Goal: Check status: Check status

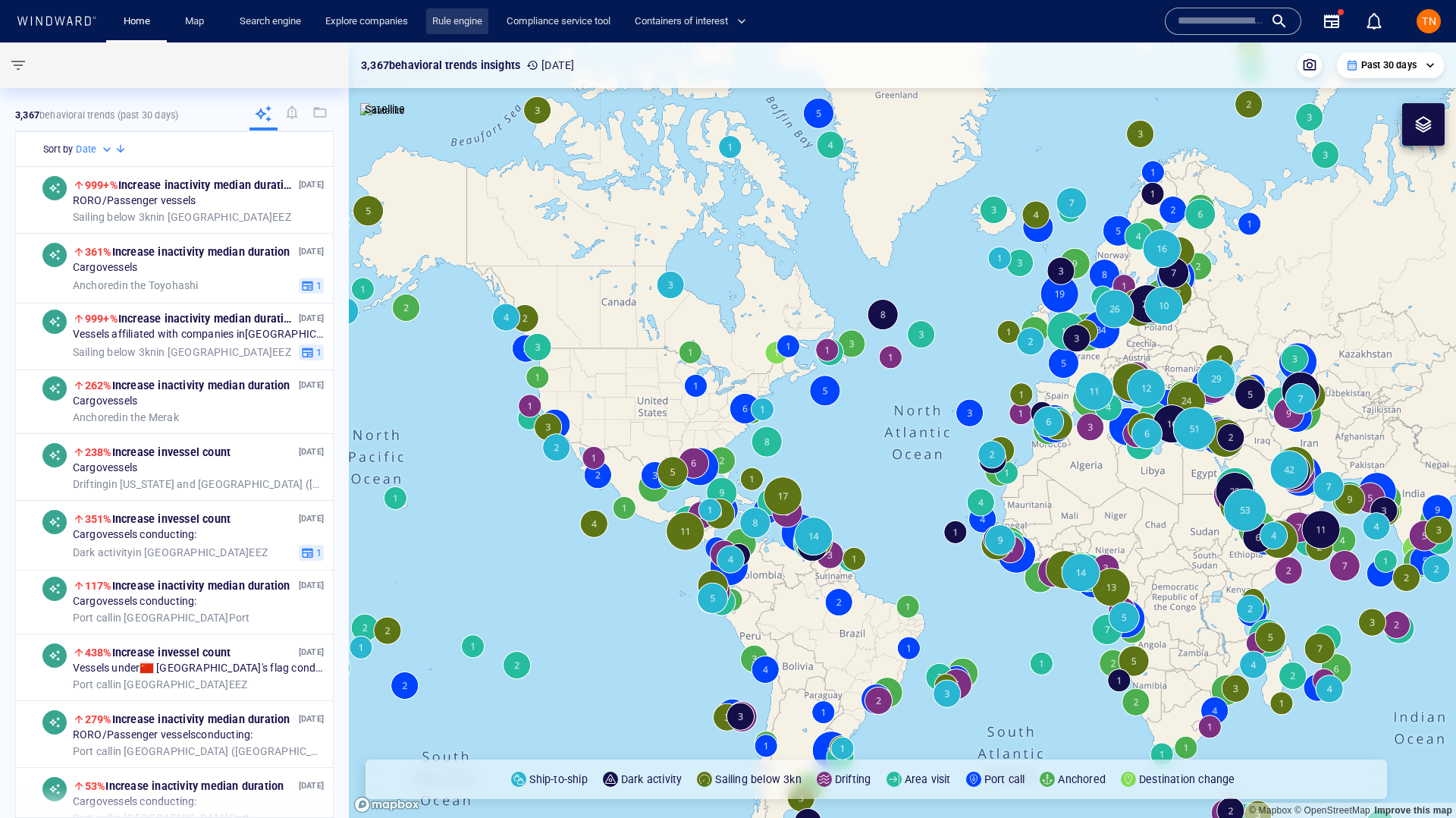
click at [431, 11] on link "Rule engine" at bounding box center [457, 22] width 62 height 27
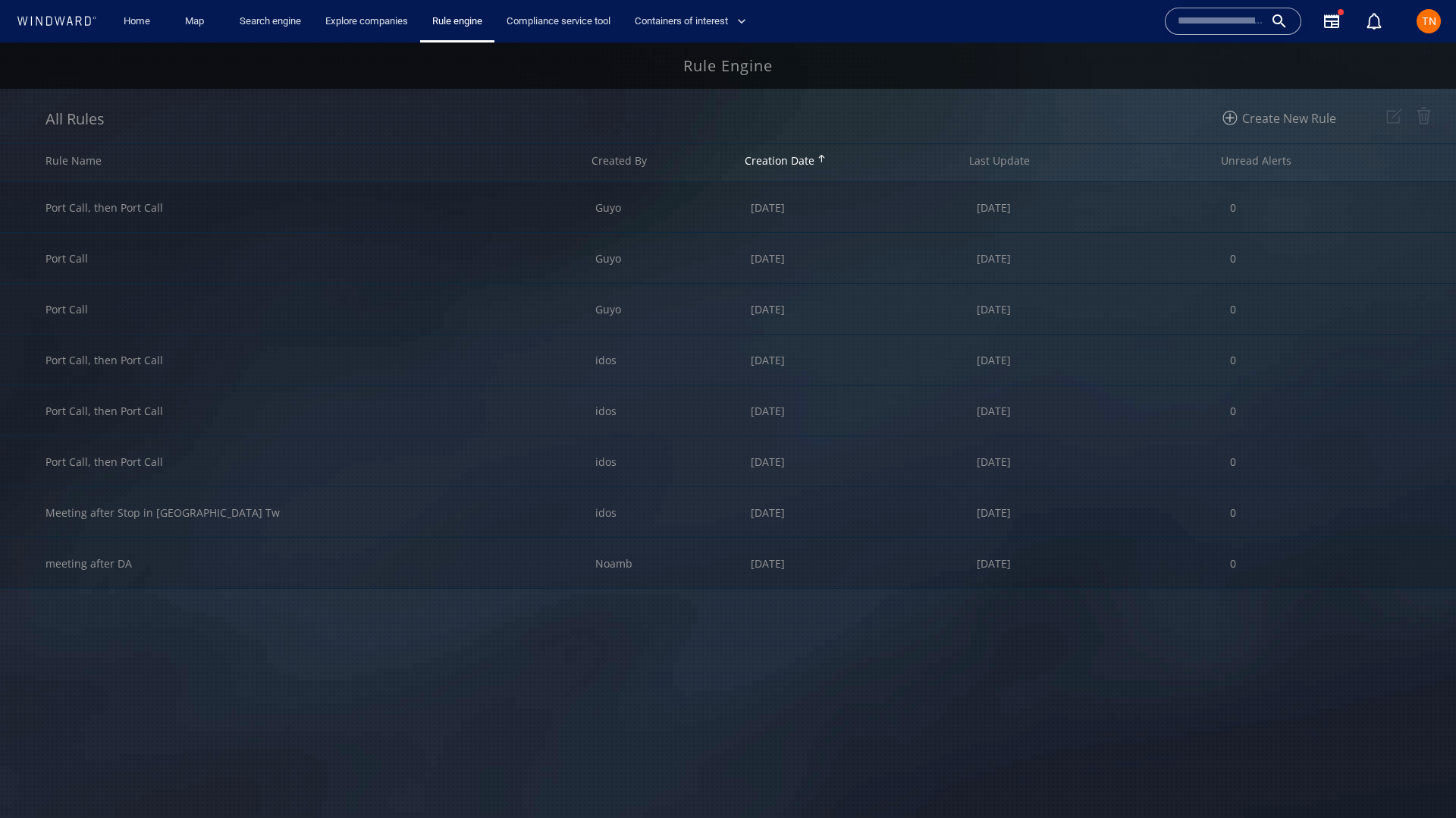
click at [557, 695] on div "Port Call, then Port Call Guyo [DATE] [DATE] 0 Port Call Guyo [DATE] [DATE] 0 P…" at bounding box center [728, 499] width 1456 height 635
click at [352, 362] on div "Port Call, then Port Call" at bounding box center [321, 359] width 550 height 50
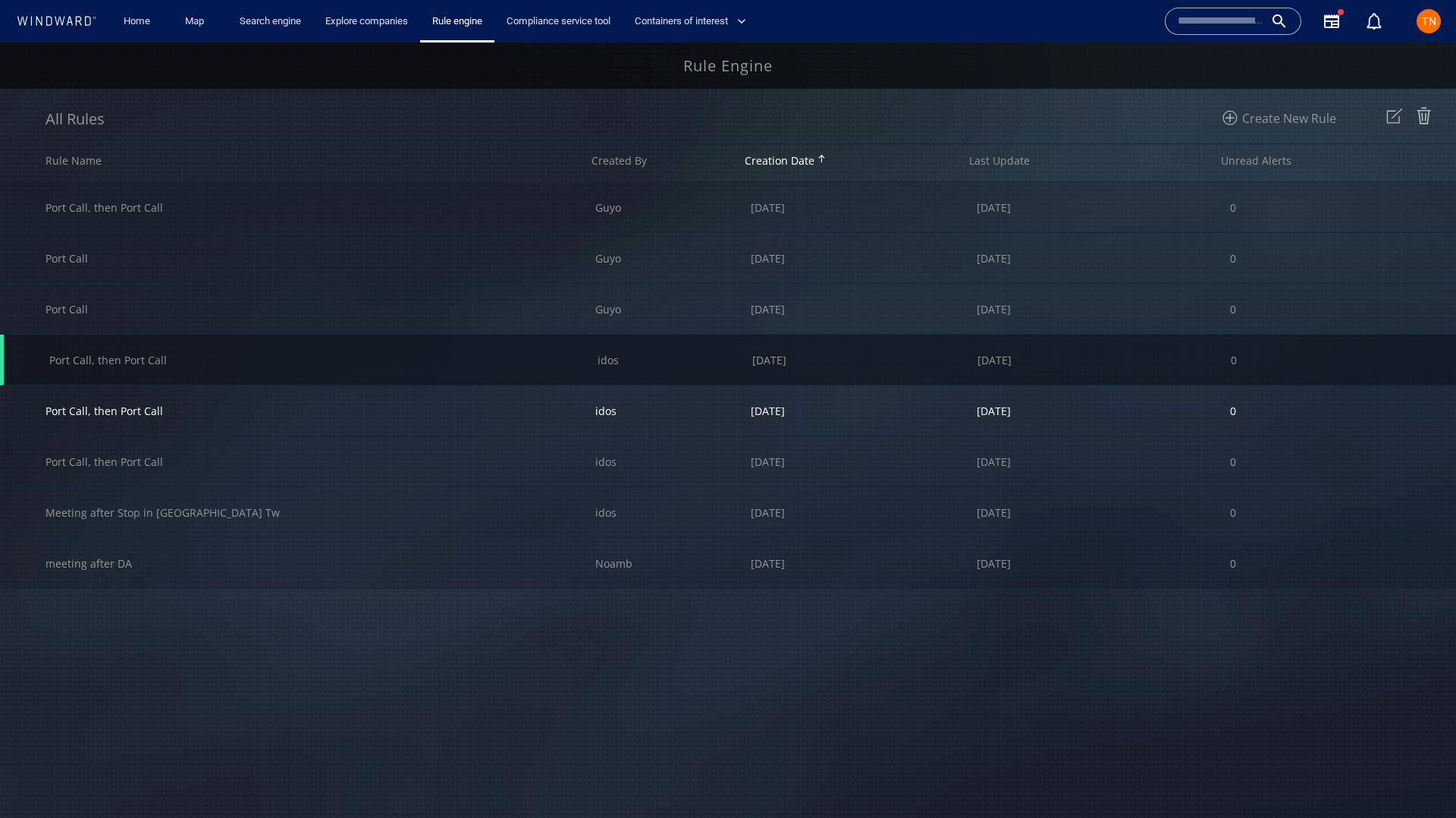
click at [422, 417] on div "Port Call, then Port Call" at bounding box center [321, 410] width 550 height 50
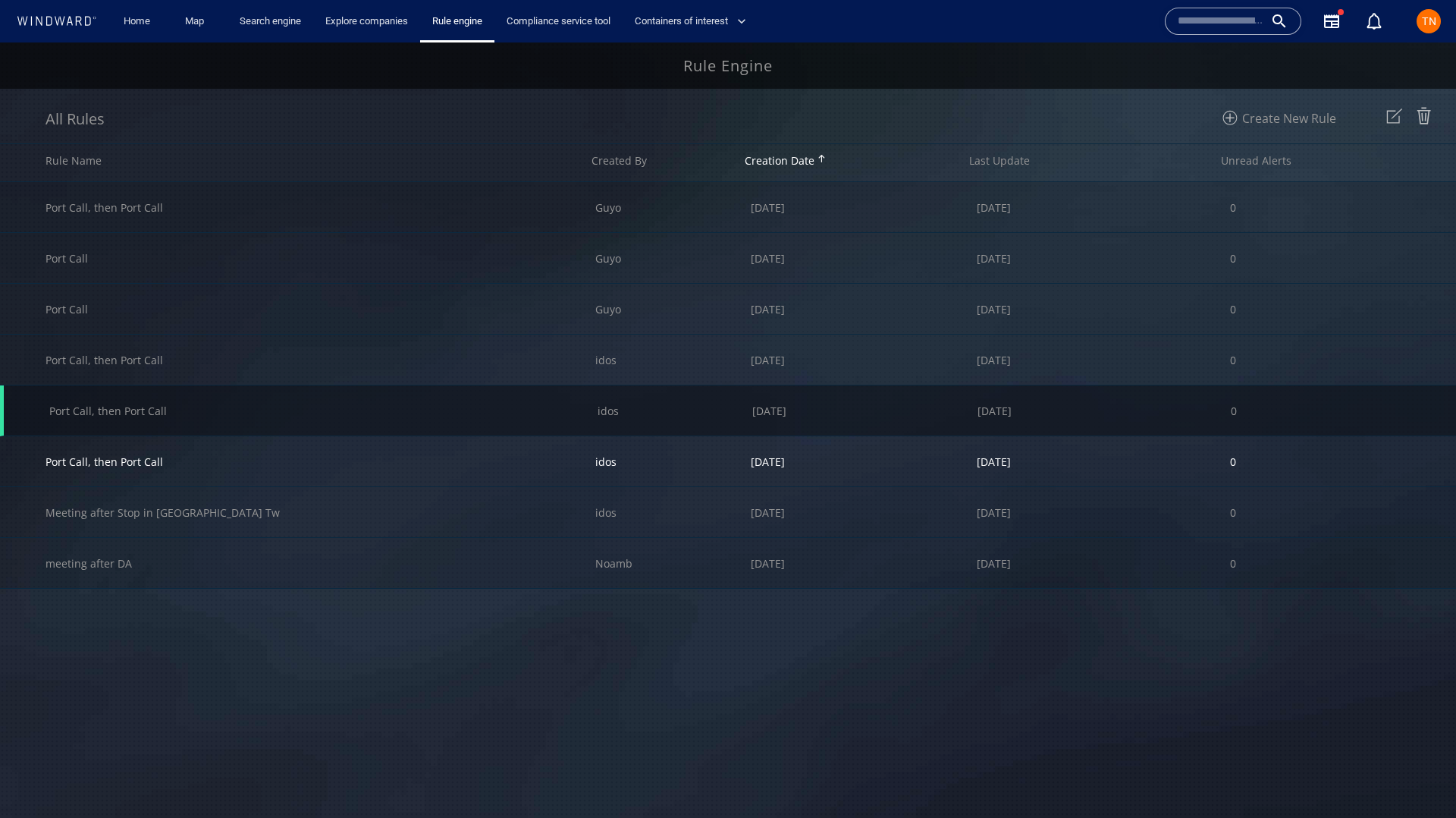
click at [408, 448] on div "Port Call, then Port Call" at bounding box center [321, 461] width 550 height 50
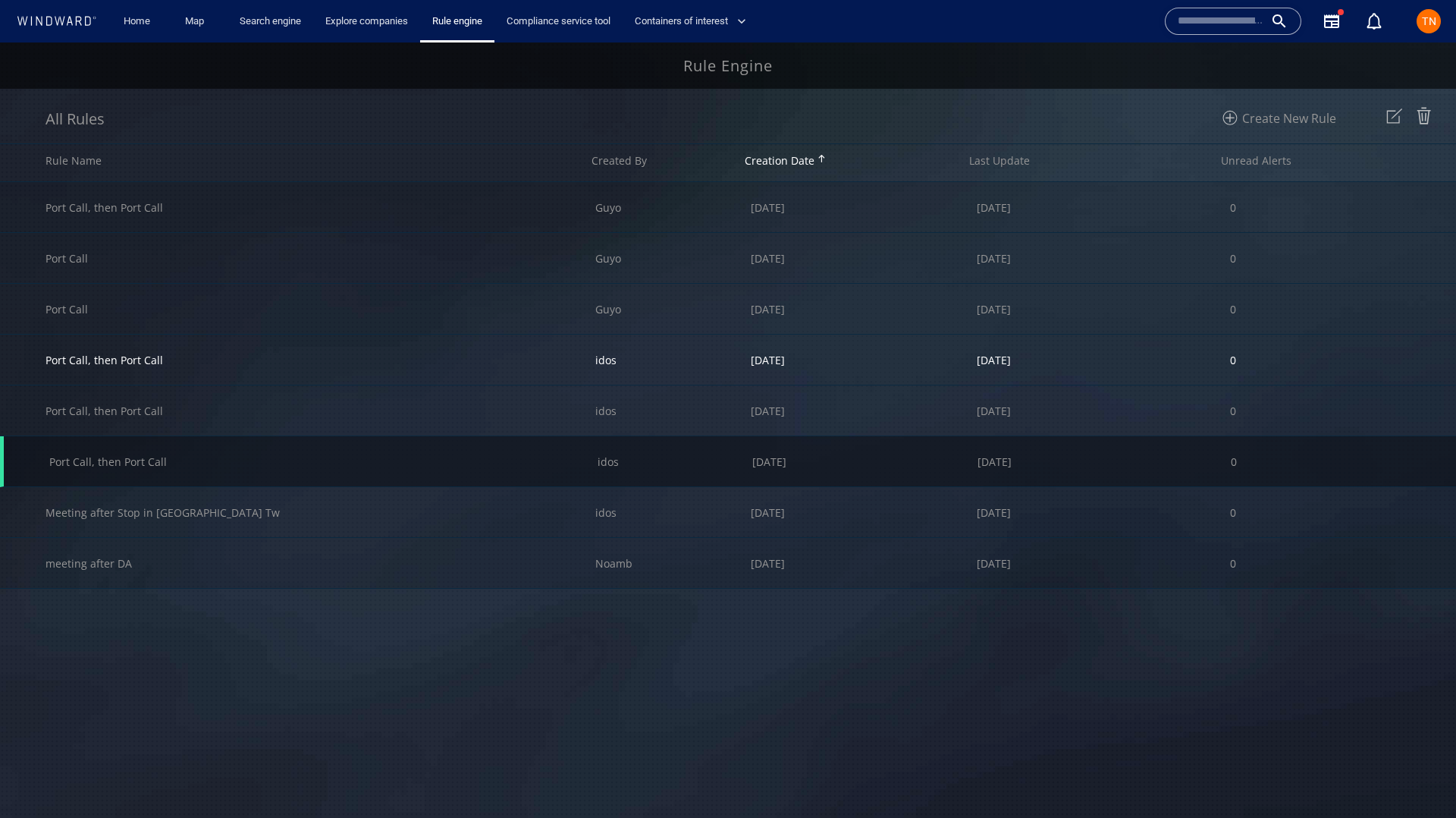
click at [425, 351] on div "Port Call, then Port Call" at bounding box center [321, 359] width 550 height 50
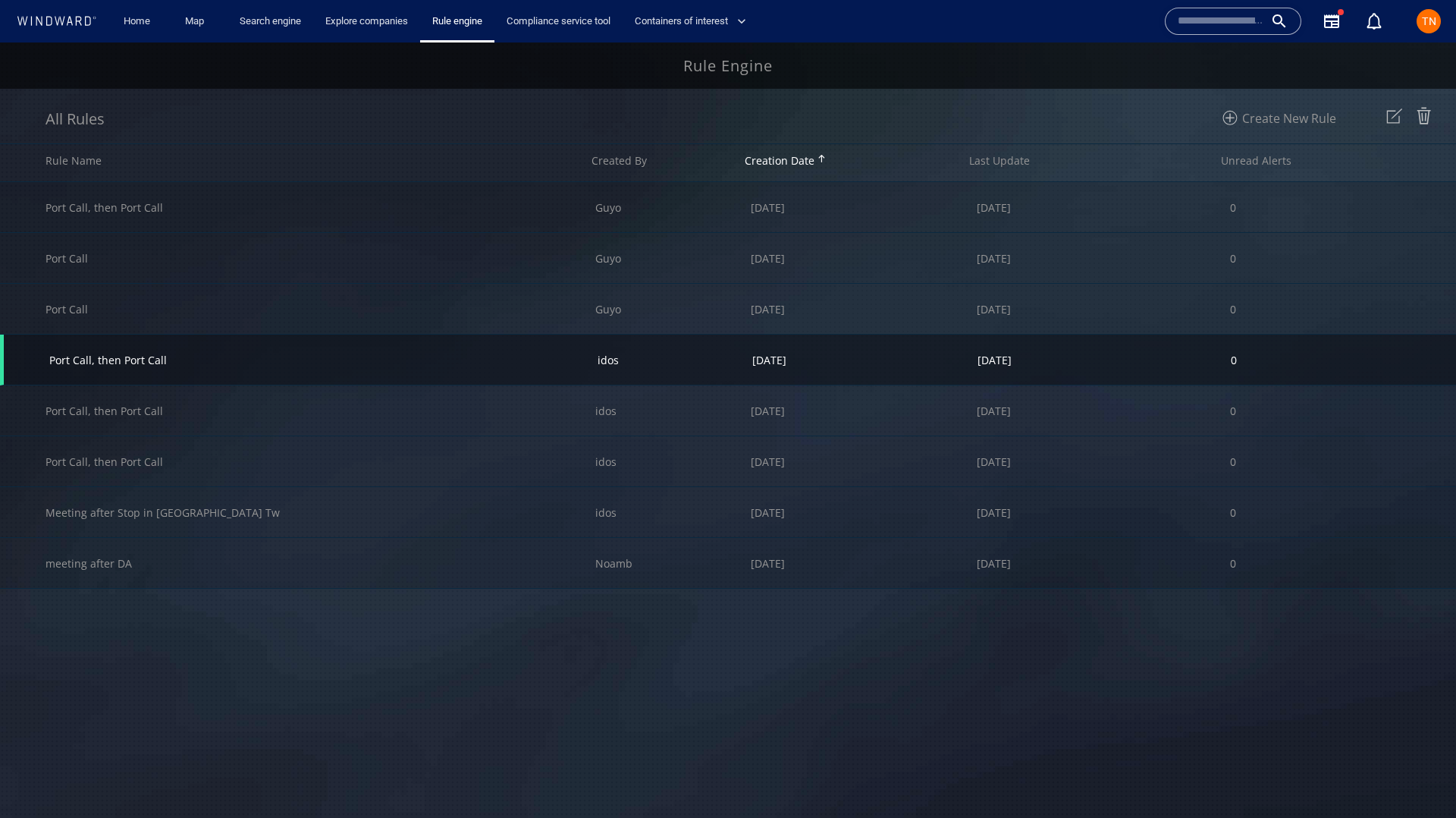
click at [425, 351] on div "Port Call, then Port Call" at bounding box center [323, 359] width 548 height 50
click at [663, 366] on div "idos" at bounding box center [675, 359] width 155 height 50
click at [1390, 121] on img at bounding box center [1394, 116] width 25 height 25
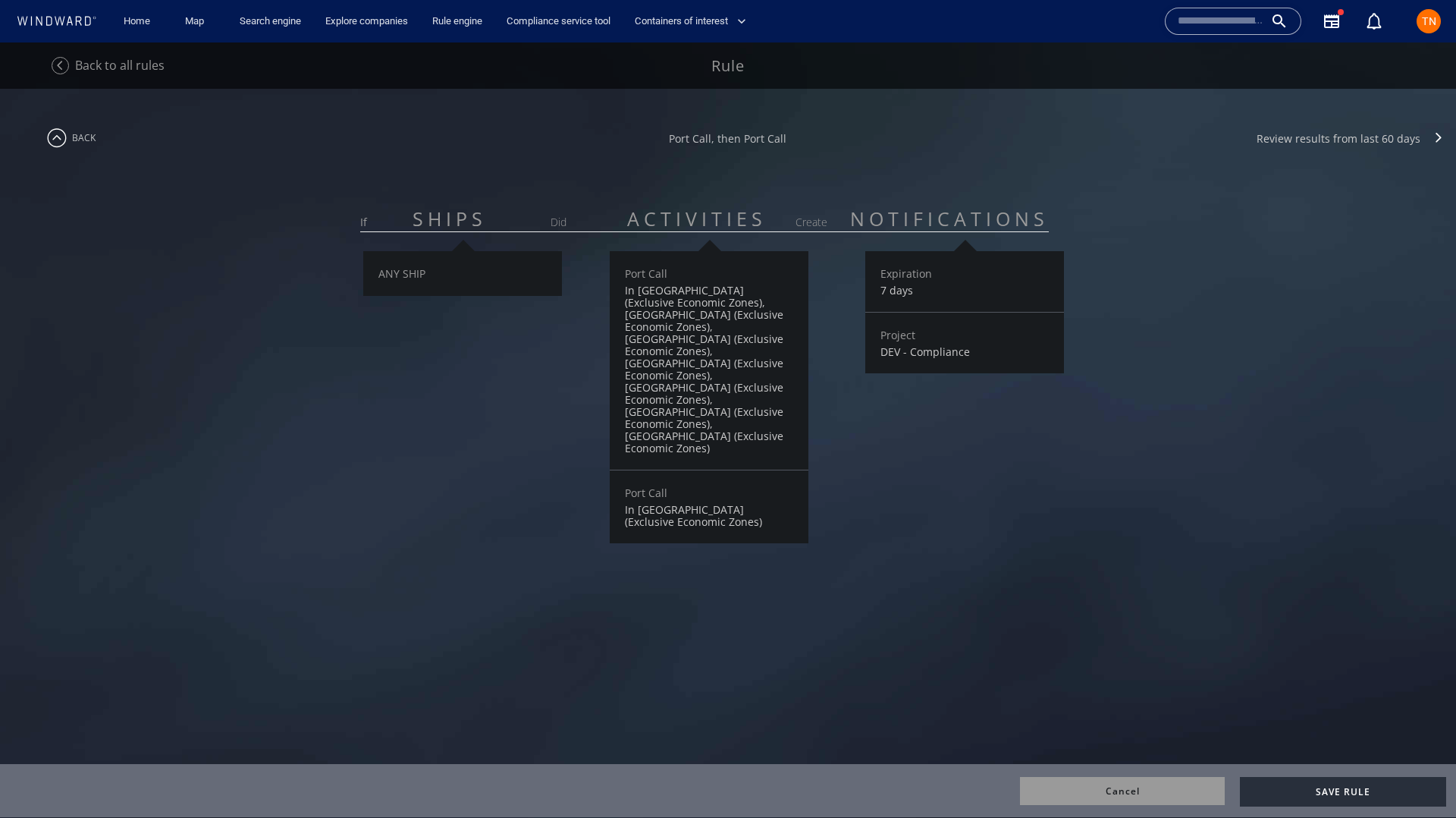
click at [290, 505] on div "**********" at bounding box center [728, 426] width 1456 height 676
click at [435, 463] on div "ANY SHIP" at bounding box center [463, 375] width 200 height 247
click at [1018, 468] on div "Expiration 7 days Project DEV - Compliance" at bounding box center [965, 375] width 200 height 247
click at [1337, 136] on div "Review results from last 60 days" at bounding box center [1338, 138] width 164 height 14
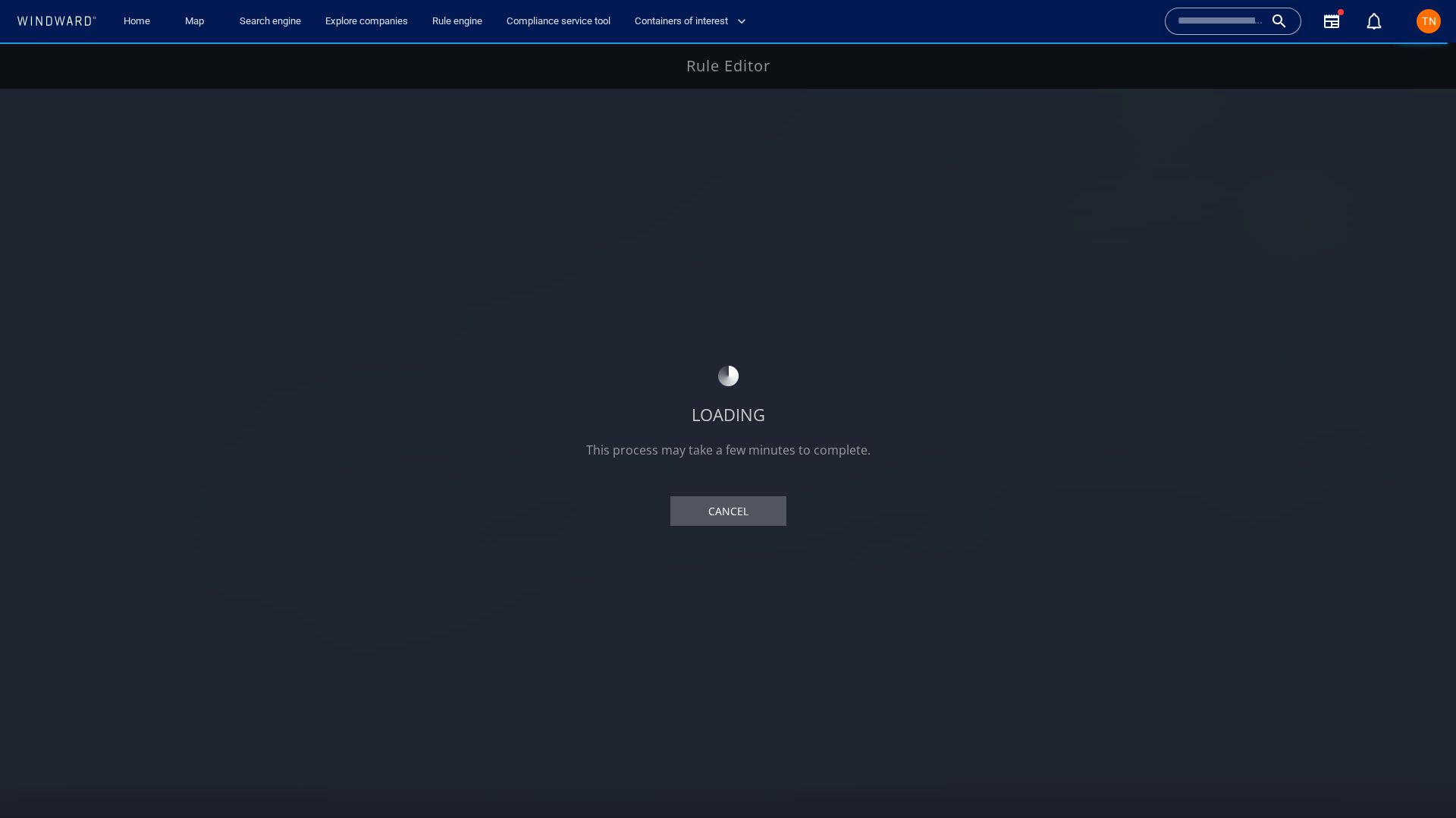
click at [976, 300] on div "LOADING This process may take a few minutes to complete. Cancel" at bounding box center [728, 430] width 1456 height 775
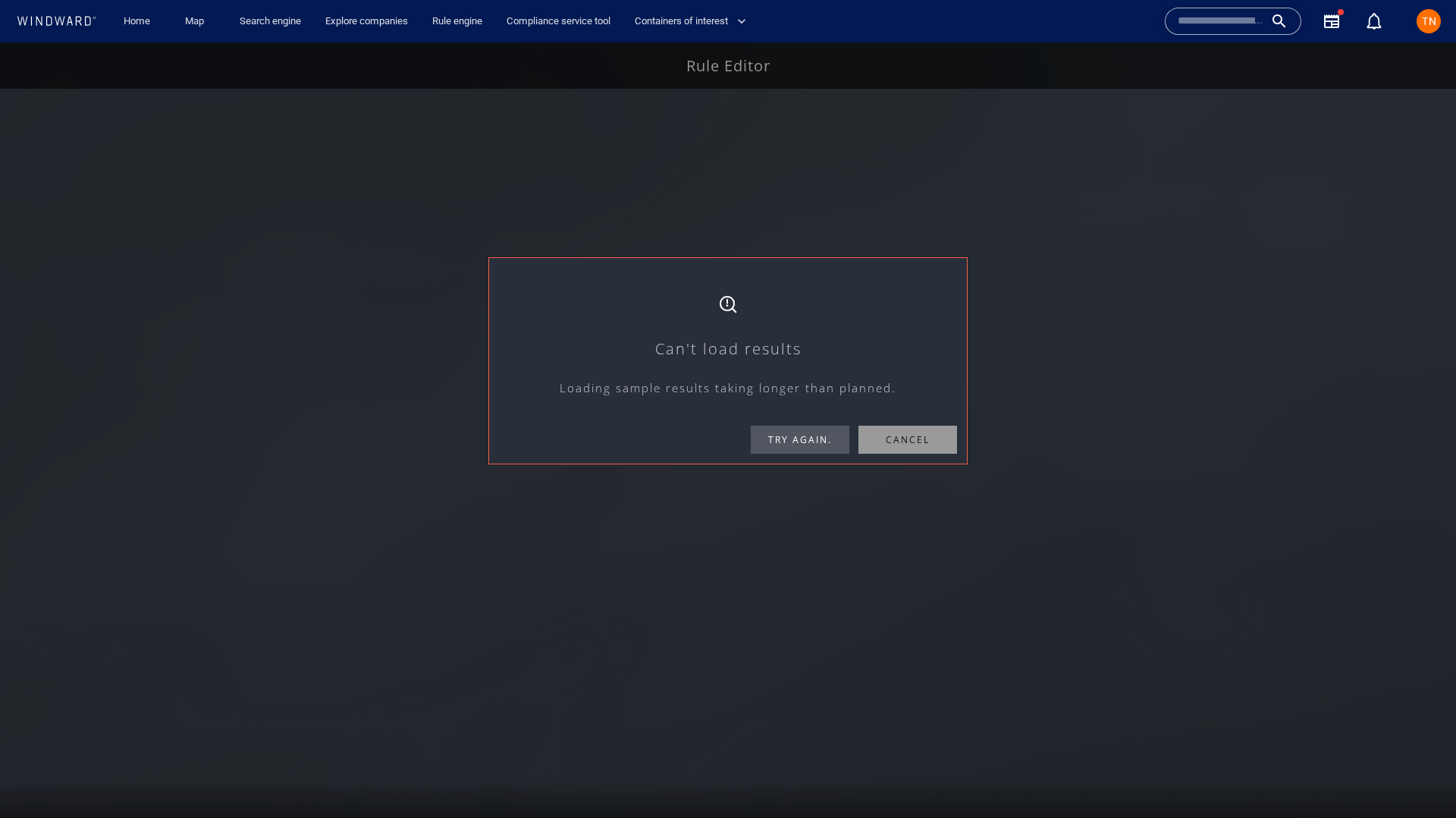
click at [757, 193] on div at bounding box center [728, 430] width 1456 height 775
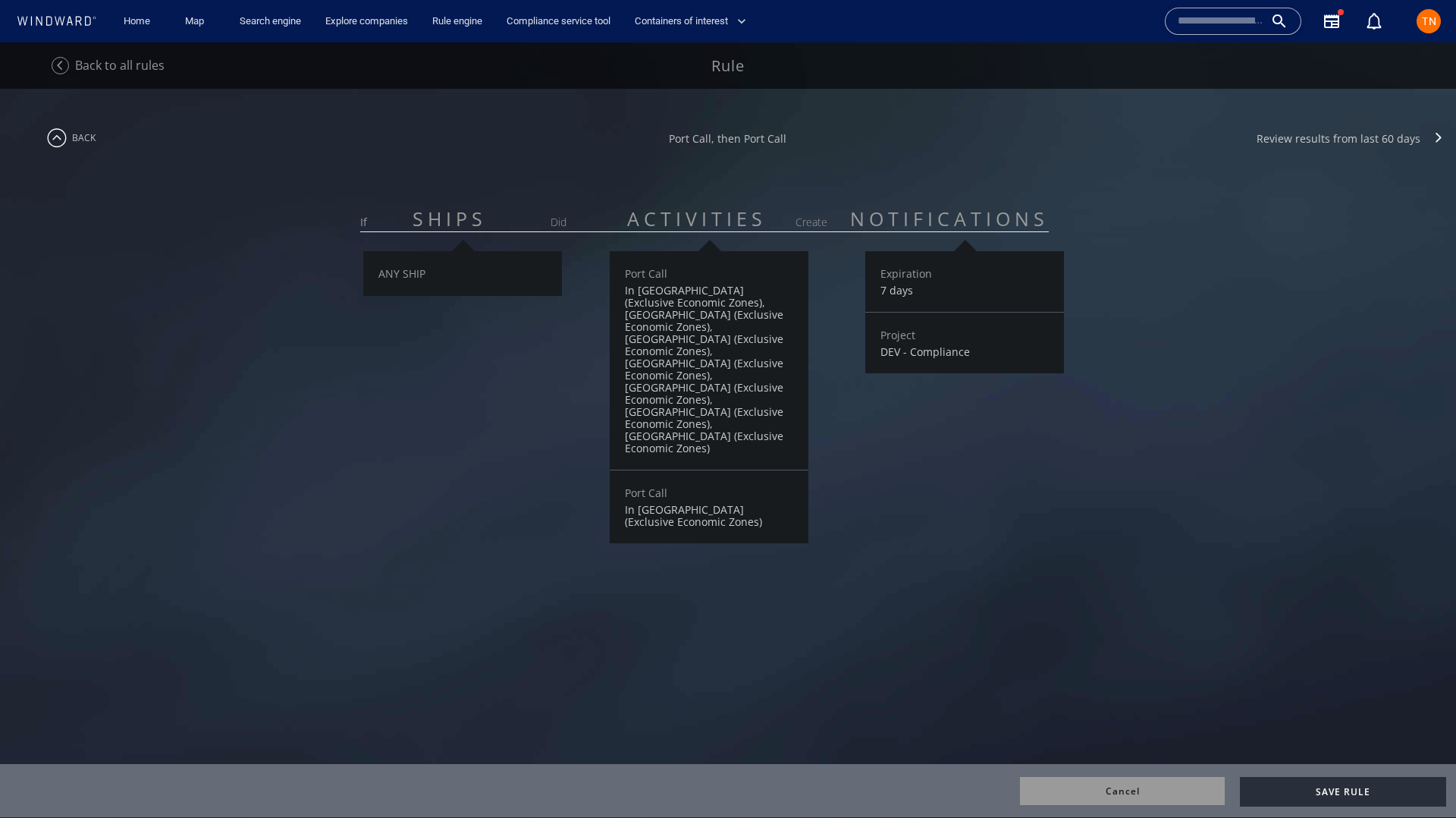
click at [58, 59] on span at bounding box center [60, 66] width 19 height 19
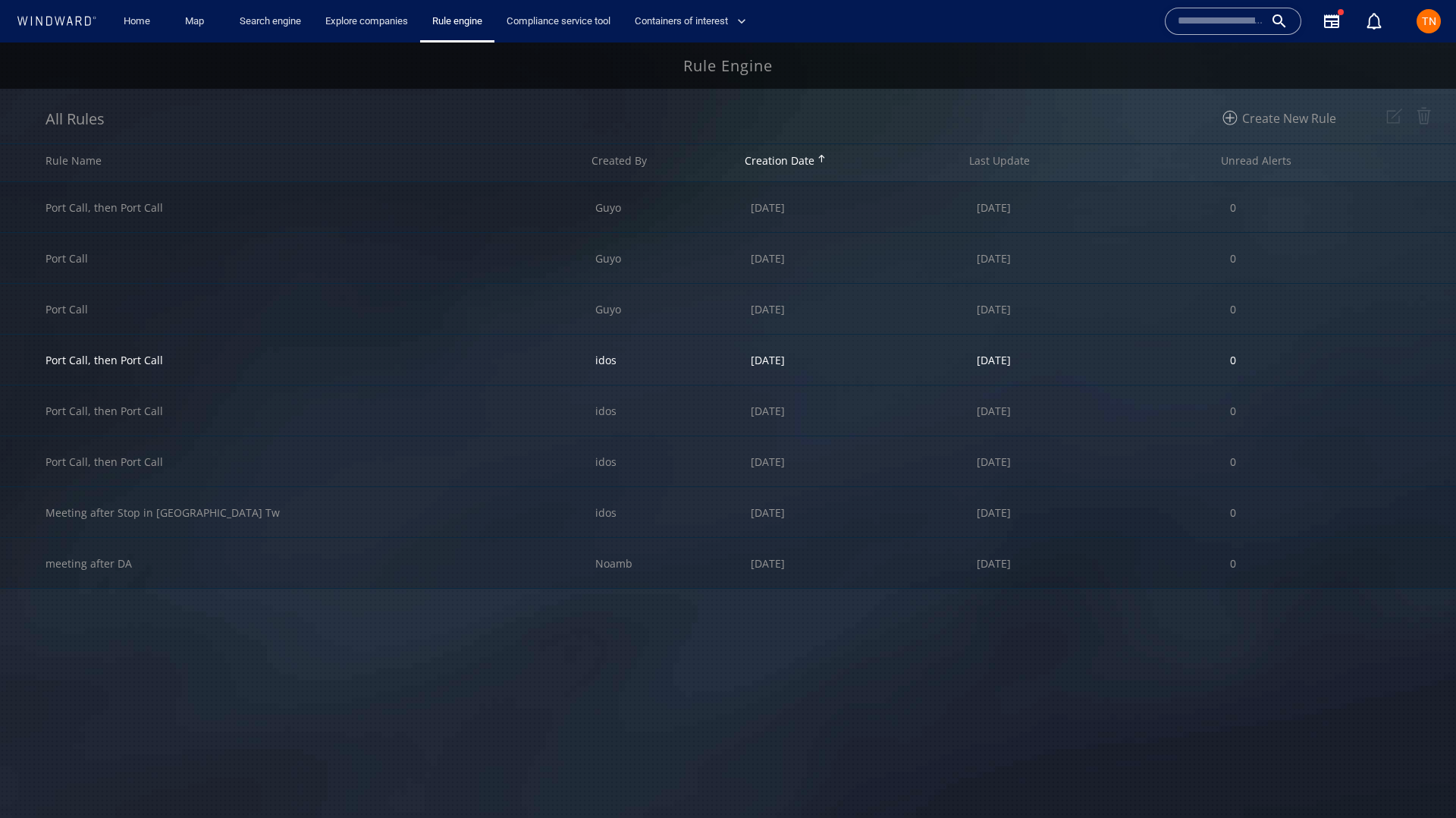
click at [216, 356] on div "Port Call, then Port Call" at bounding box center [321, 359] width 550 height 50
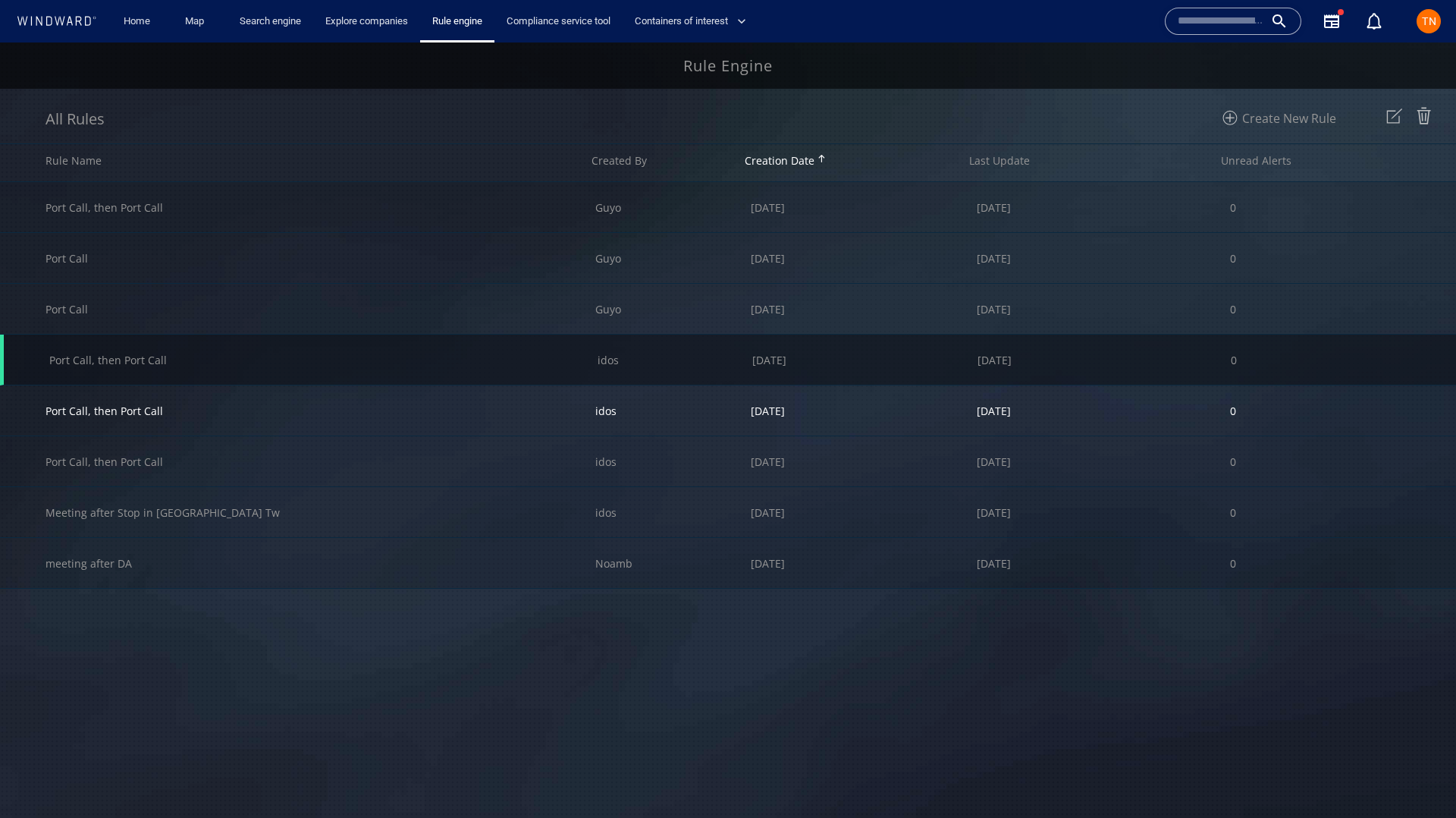
click at [585, 420] on div "Port Call, then Port Call" at bounding box center [321, 410] width 550 height 50
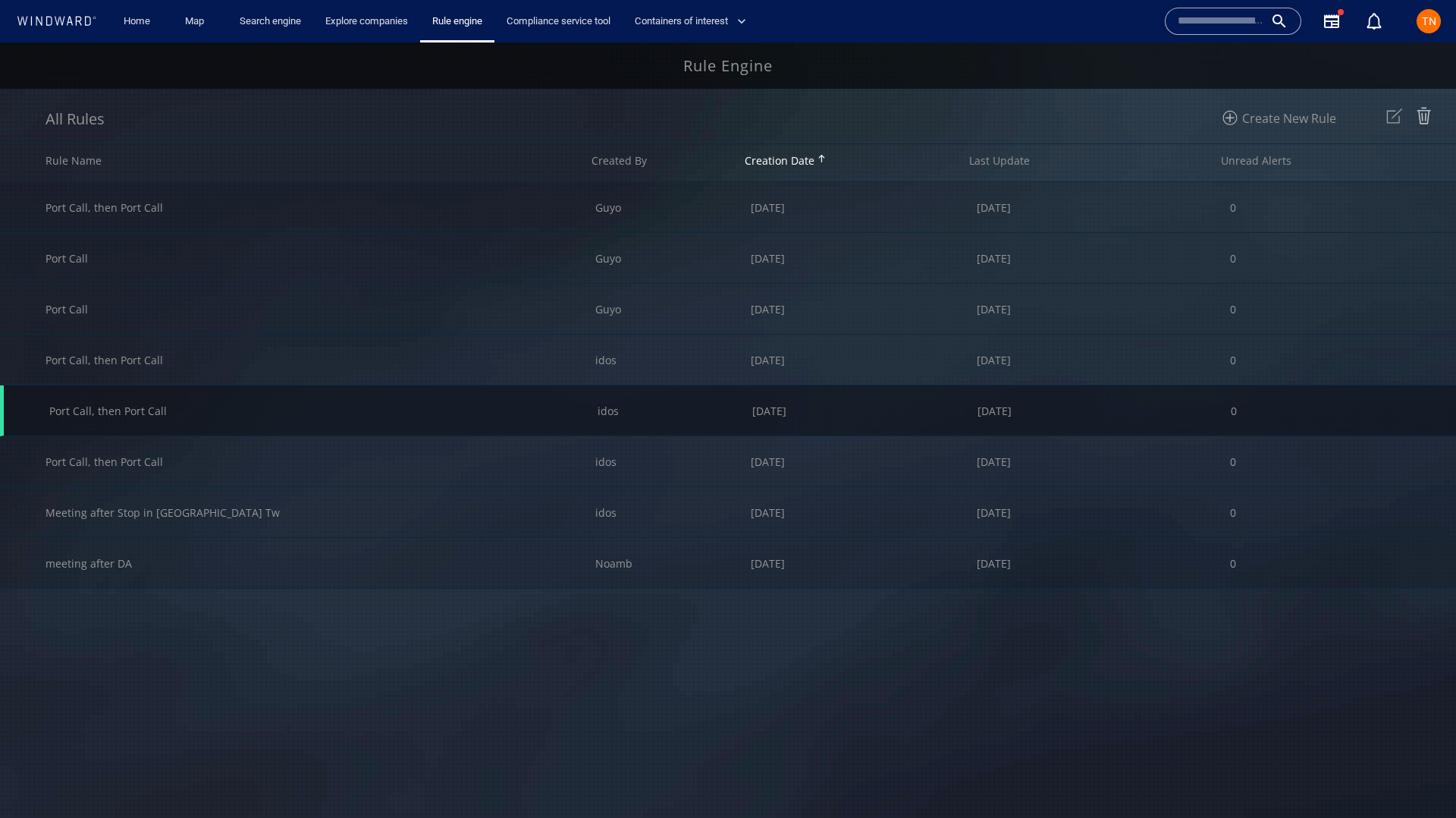
click at [1399, 117] on img at bounding box center [1394, 116] width 25 height 25
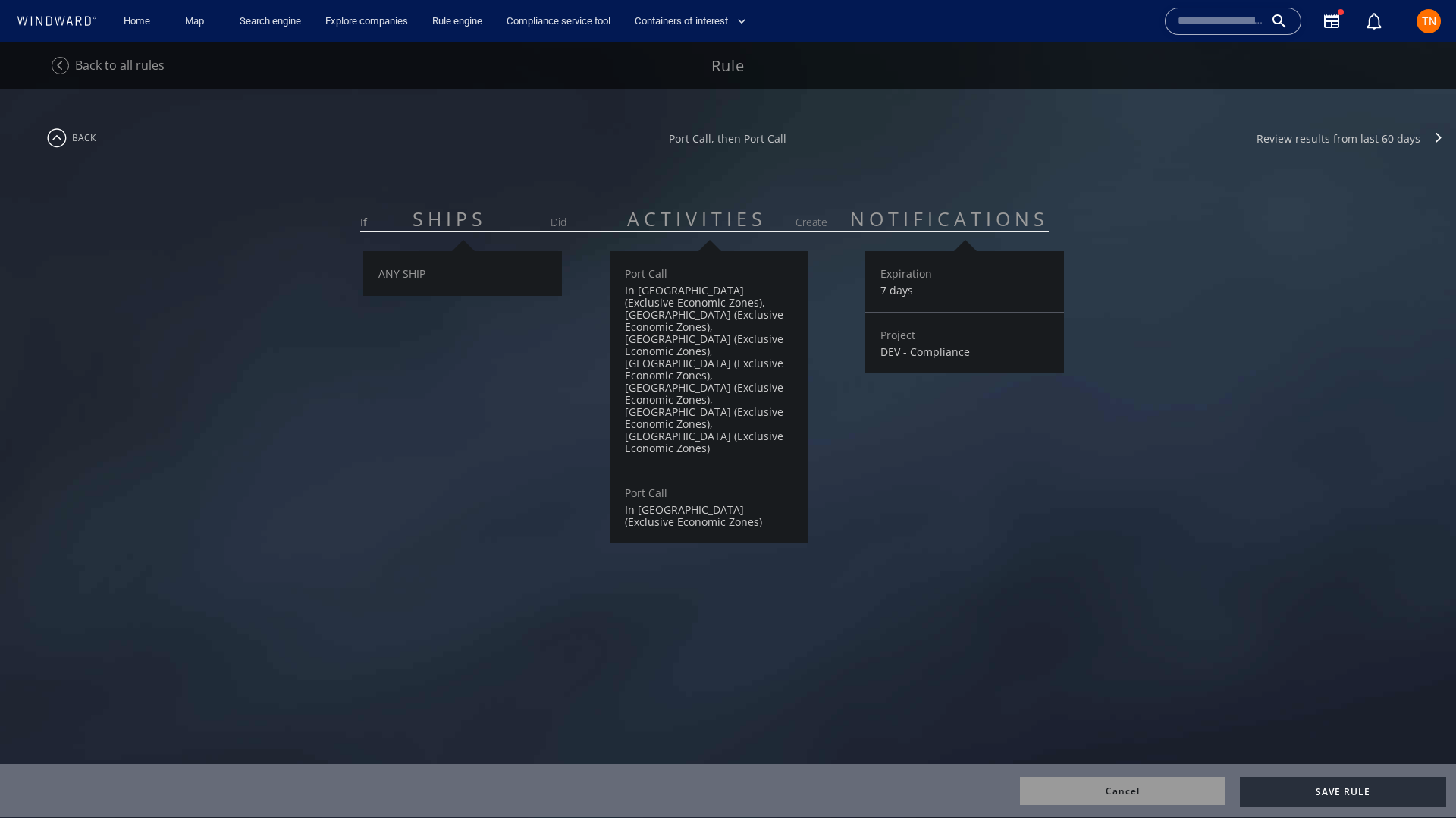
click at [275, 129] on div "**********" at bounding box center [728, 128] width 1456 height 79
click at [111, 66] on span "Back to all rules" at bounding box center [119, 65] width 89 height 17
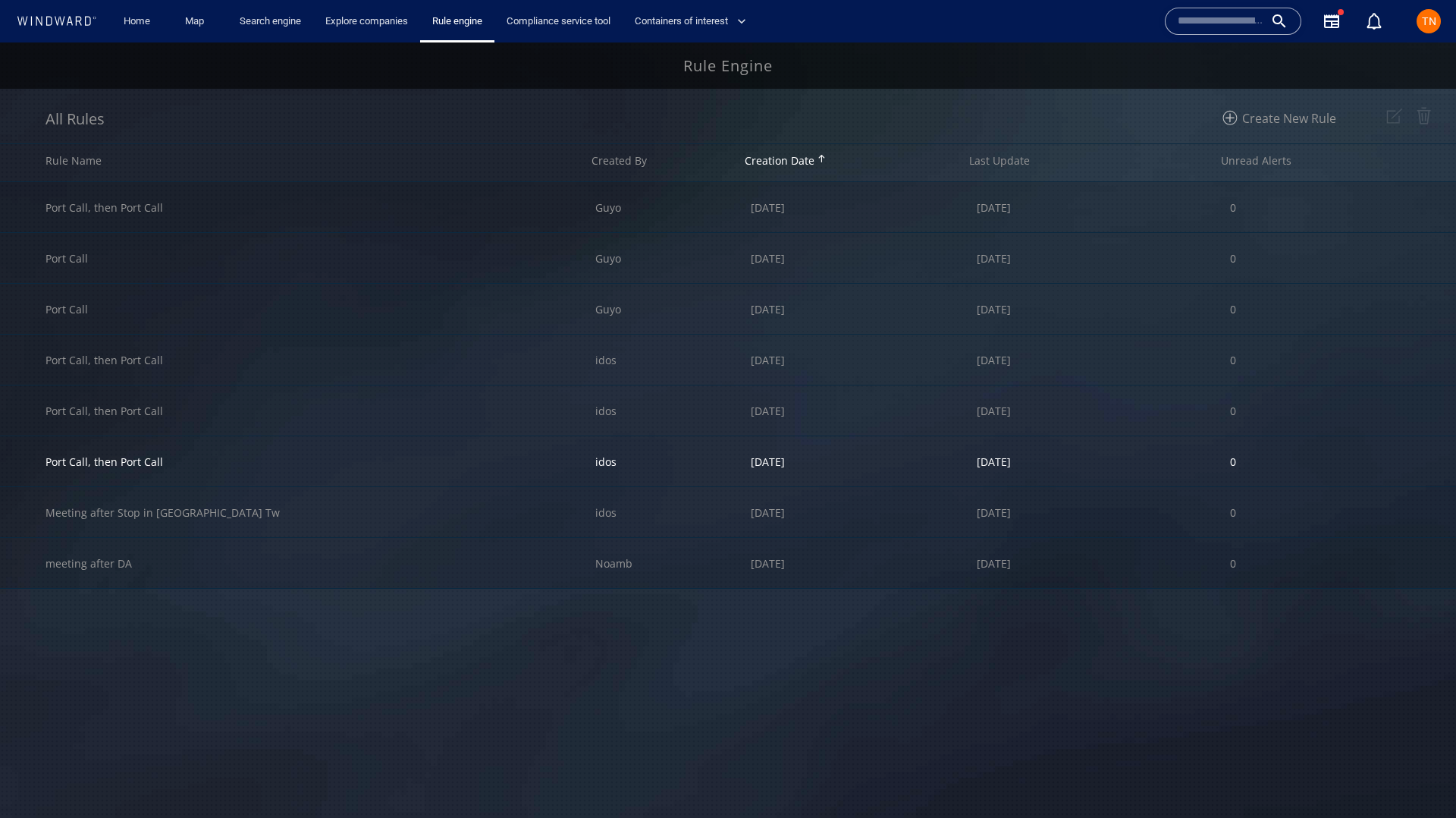
click at [292, 466] on div "Port Call, then Port Call" at bounding box center [321, 461] width 550 height 50
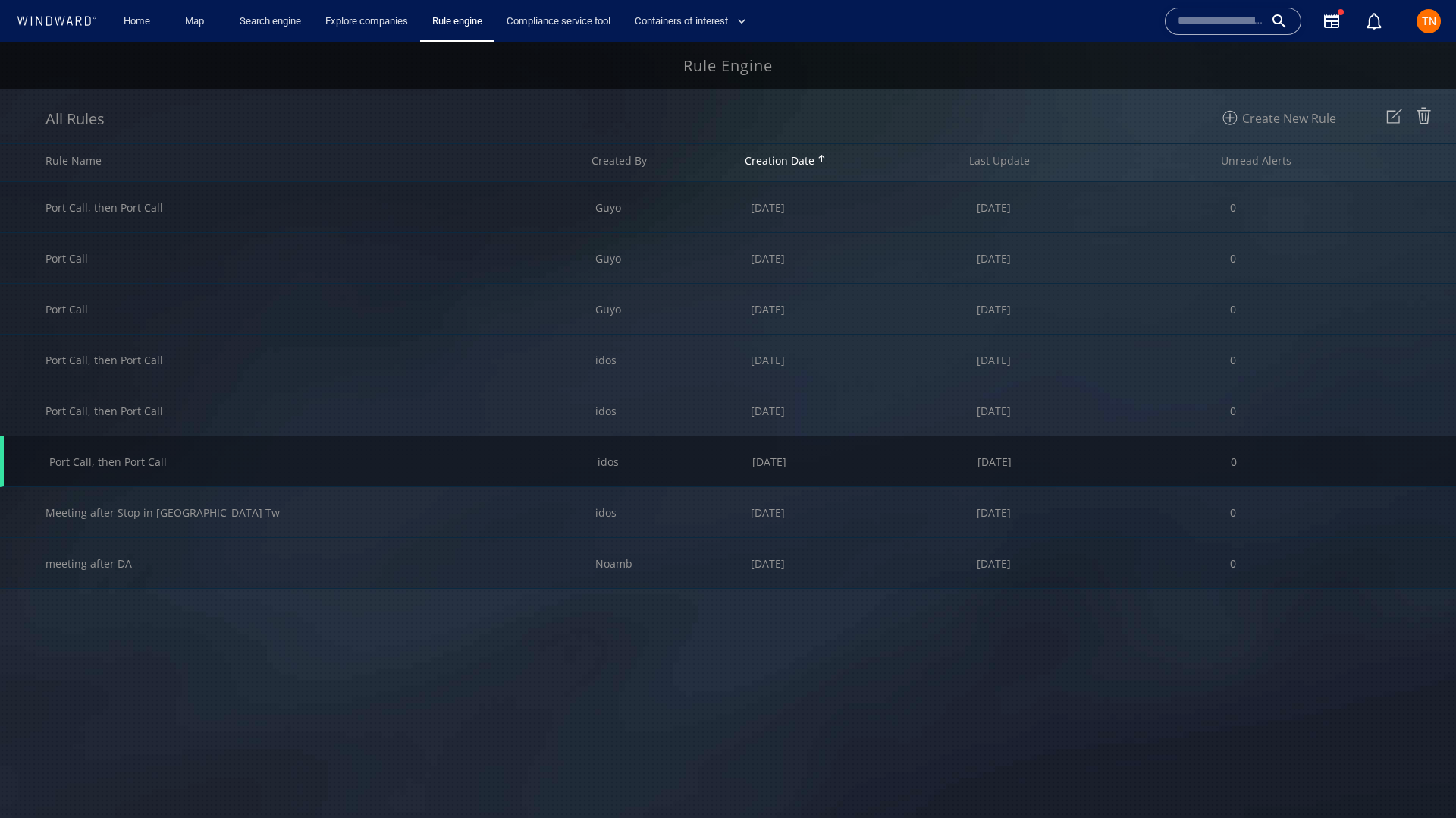
click at [1398, 116] on img at bounding box center [1394, 116] width 25 height 25
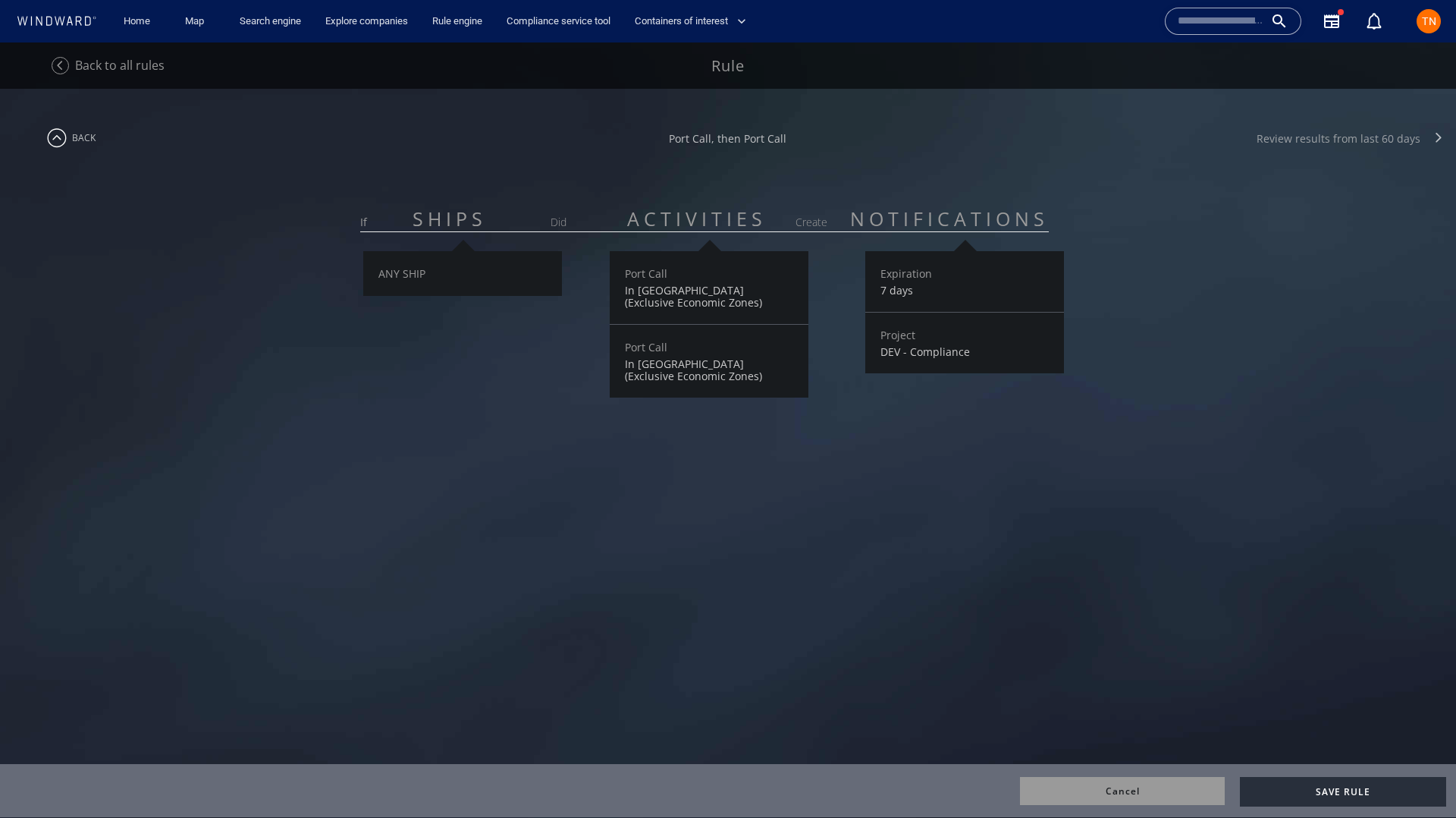
click at [1367, 138] on div "Review results from last 60 days" at bounding box center [1338, 138] width 164 height 14
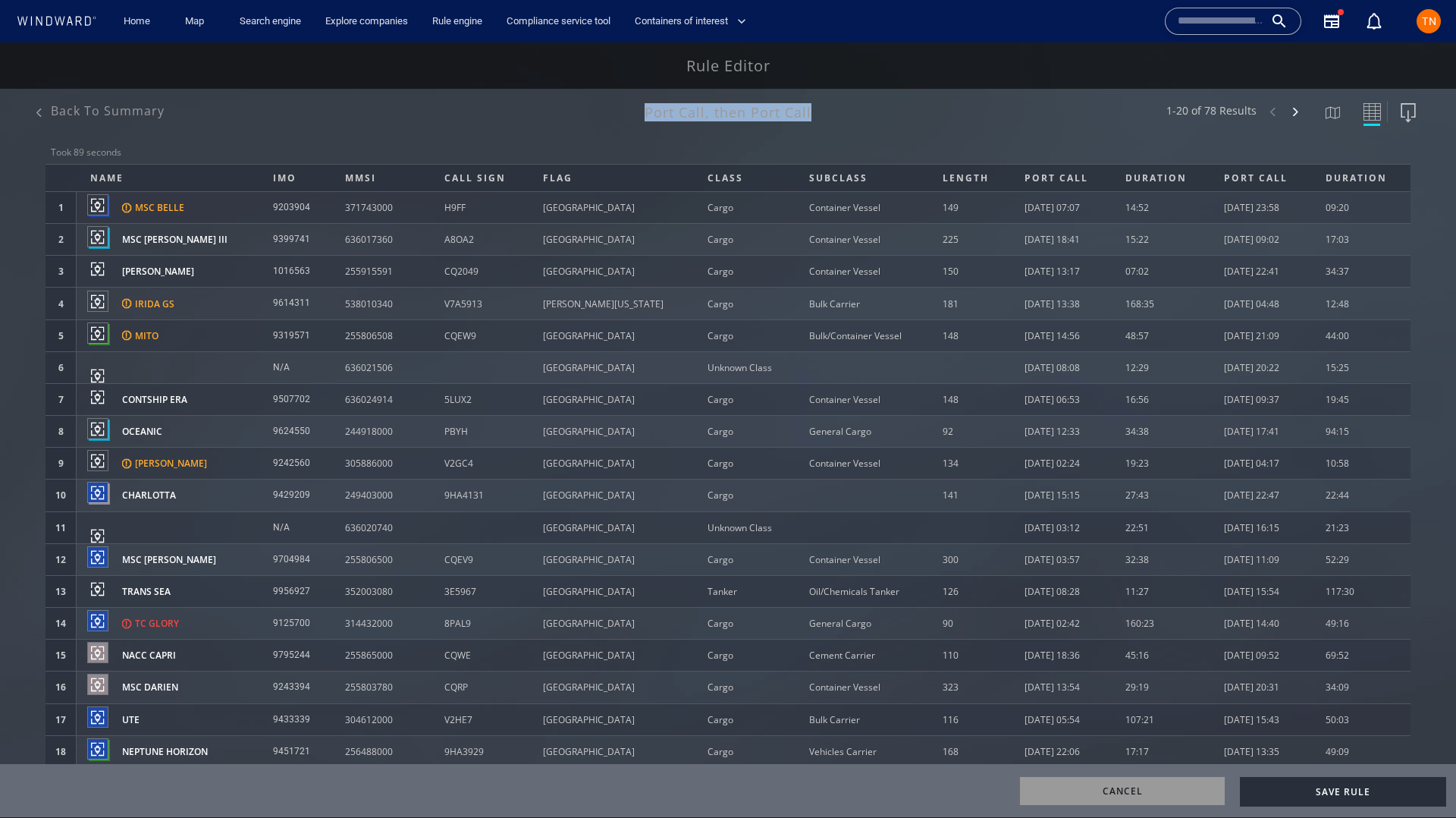
drag, startPoint x: 673, startPoint y: 109, endPoint x: 815, endPoint y: 112, distance: 142.0
click at [815, 112] on div "Port Call, then Port Call" at bounding box center [728, 112] width 1153 height 18
click at [119, 107] on div "Back to summary" at bounding box center [107, 111] width 114 height 17
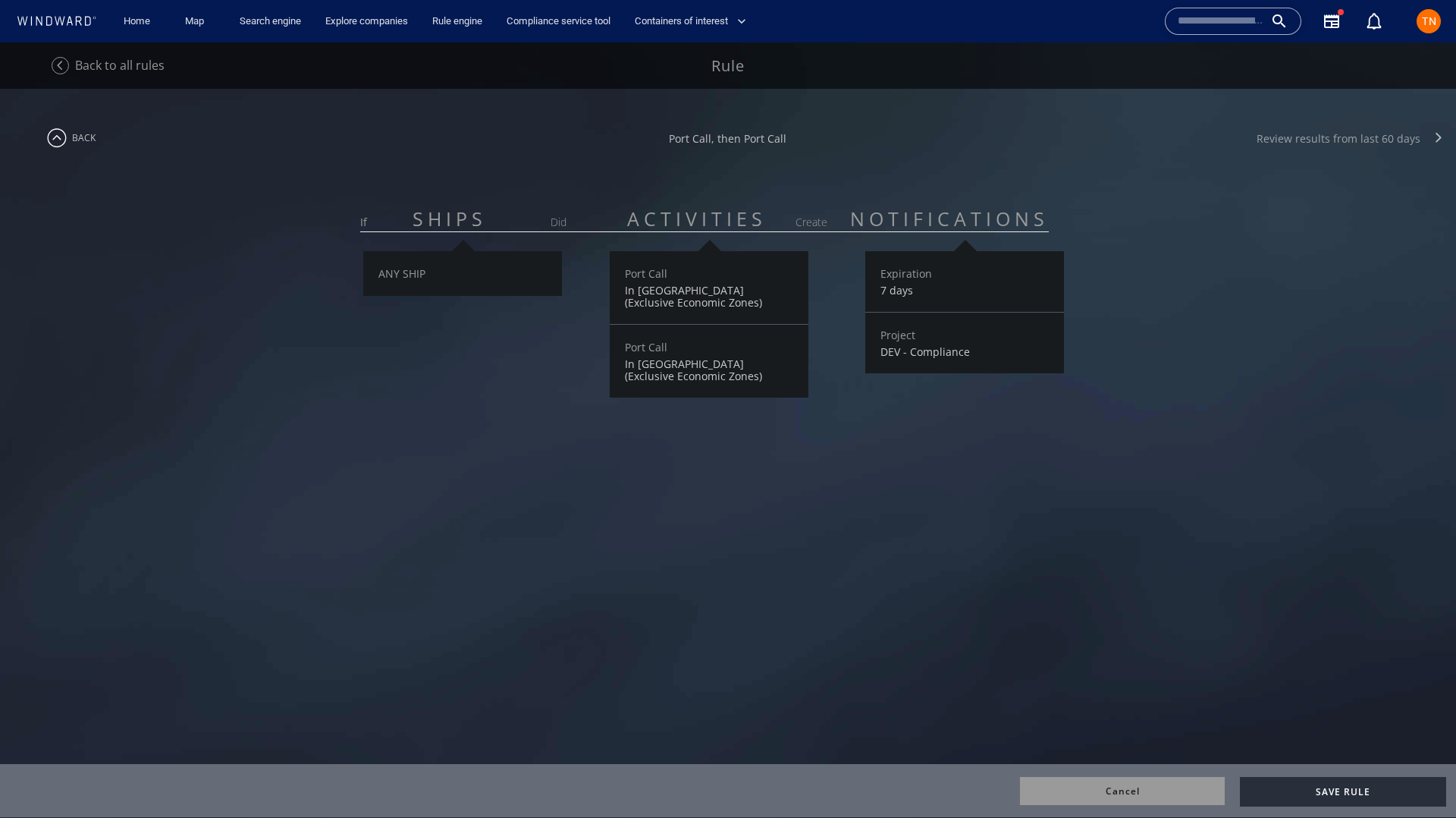
click at [1347, 141] on div "Review results from last 60 days" at bounding box center [1338, 138] width 164 height 14
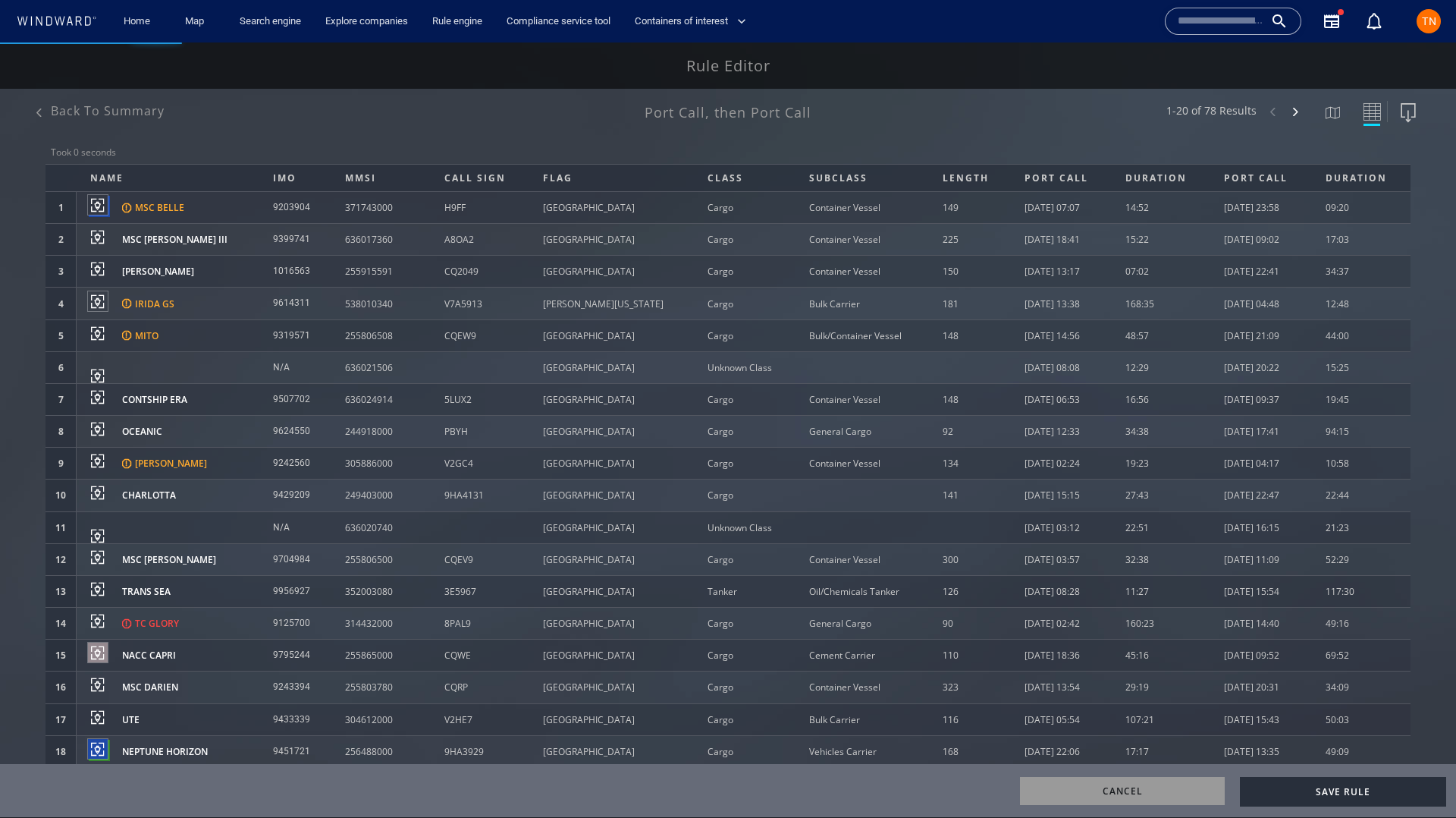
click at [306, 153] on div "Back to summary Port Call, then Port Call 1-20 of 78 Results Took 0 seconds nam…" at bounding box center [728, 453] width 1456 height 730
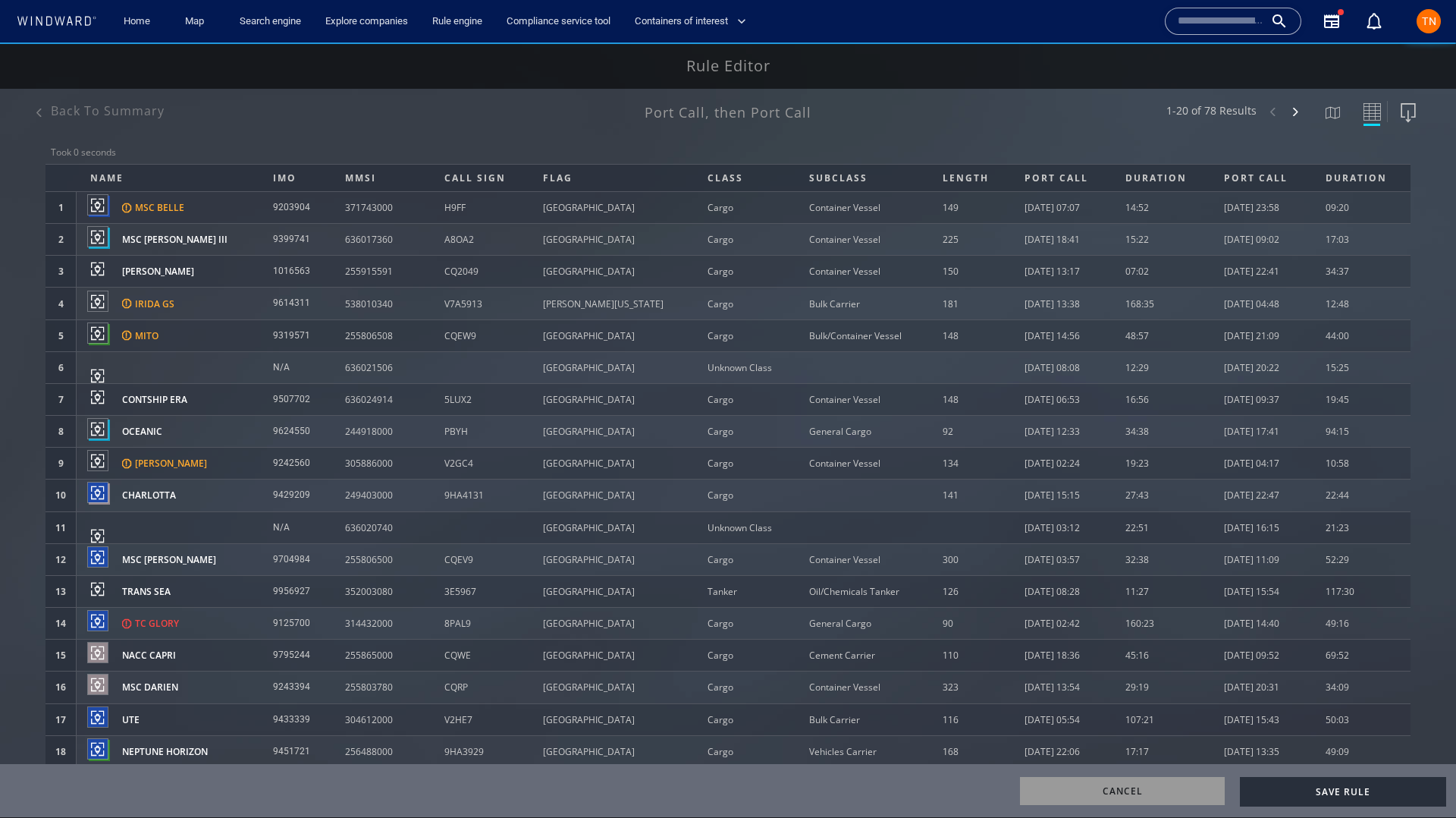
click at [104, 106] on div "Back to summary" at bounding box center [107, 111] width 114 height 17
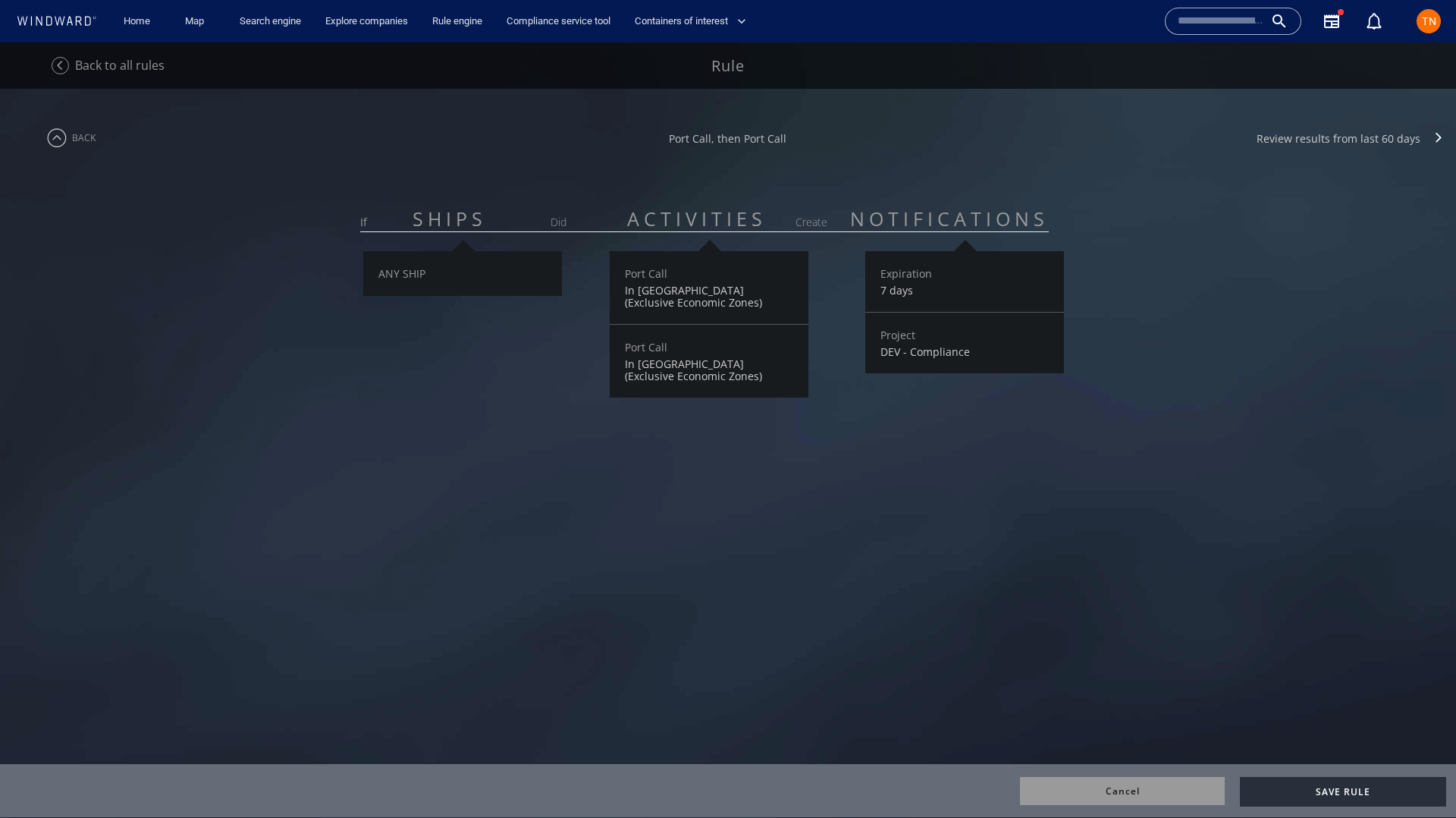
click at [76, 130] on link "back" at bounding box center [66, 138] width 58 height 38
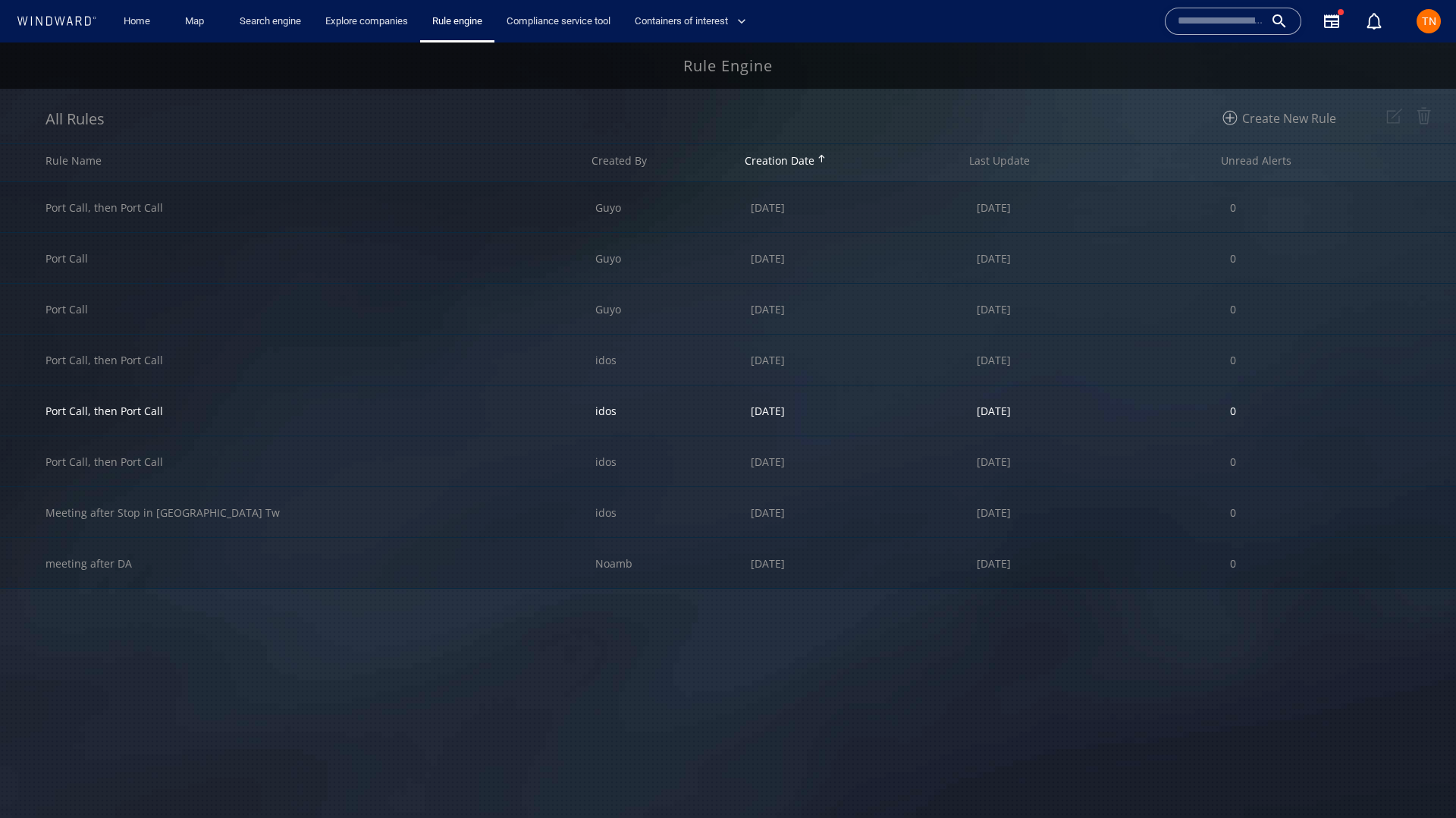
click at [408, 410] on div "Port Call, then Port Call" at bounding box center [321, 410] width 550 height 50
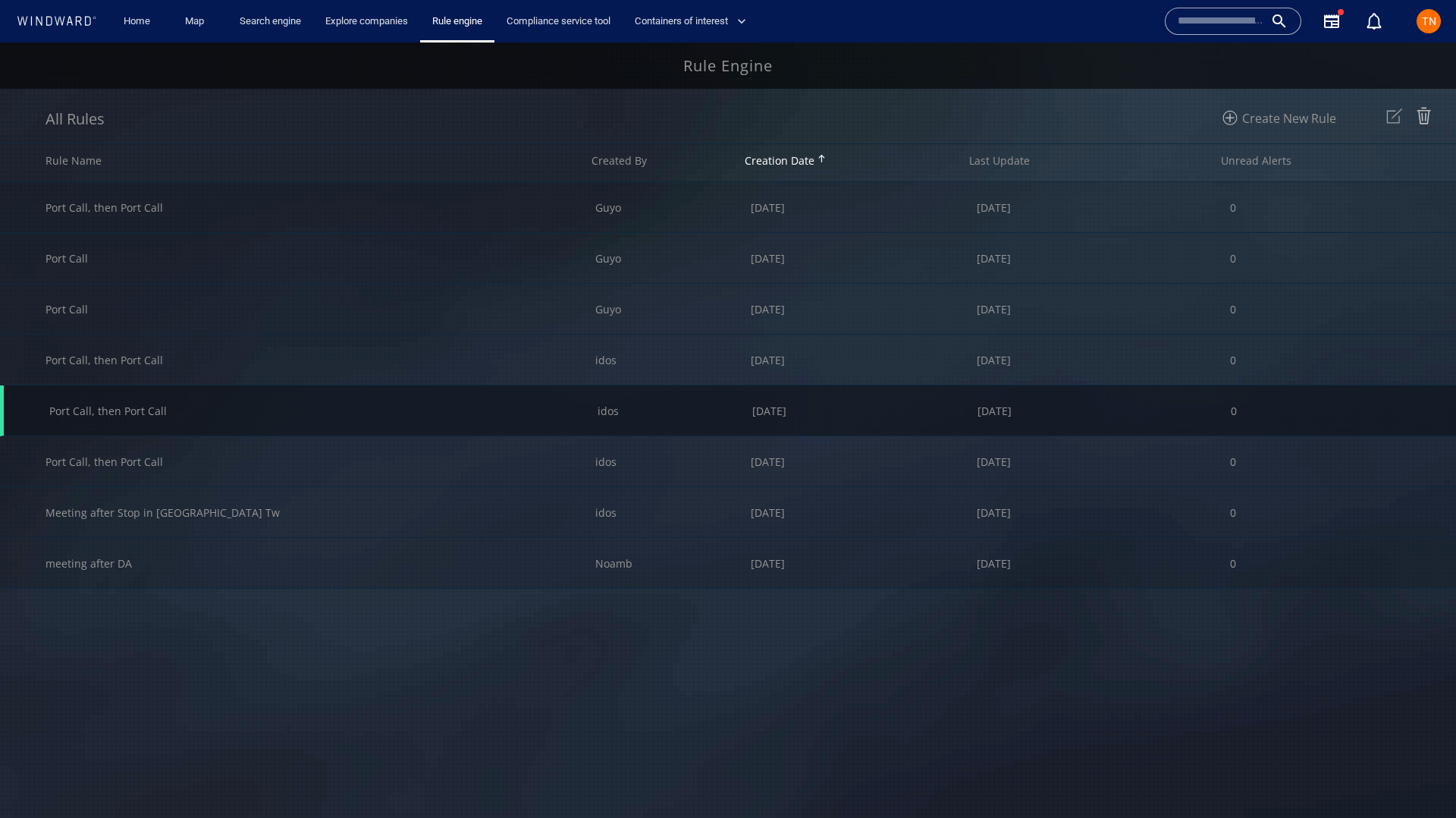
click at [1398, 118] on img at bounding box center [1394, 116] width 25 height 25
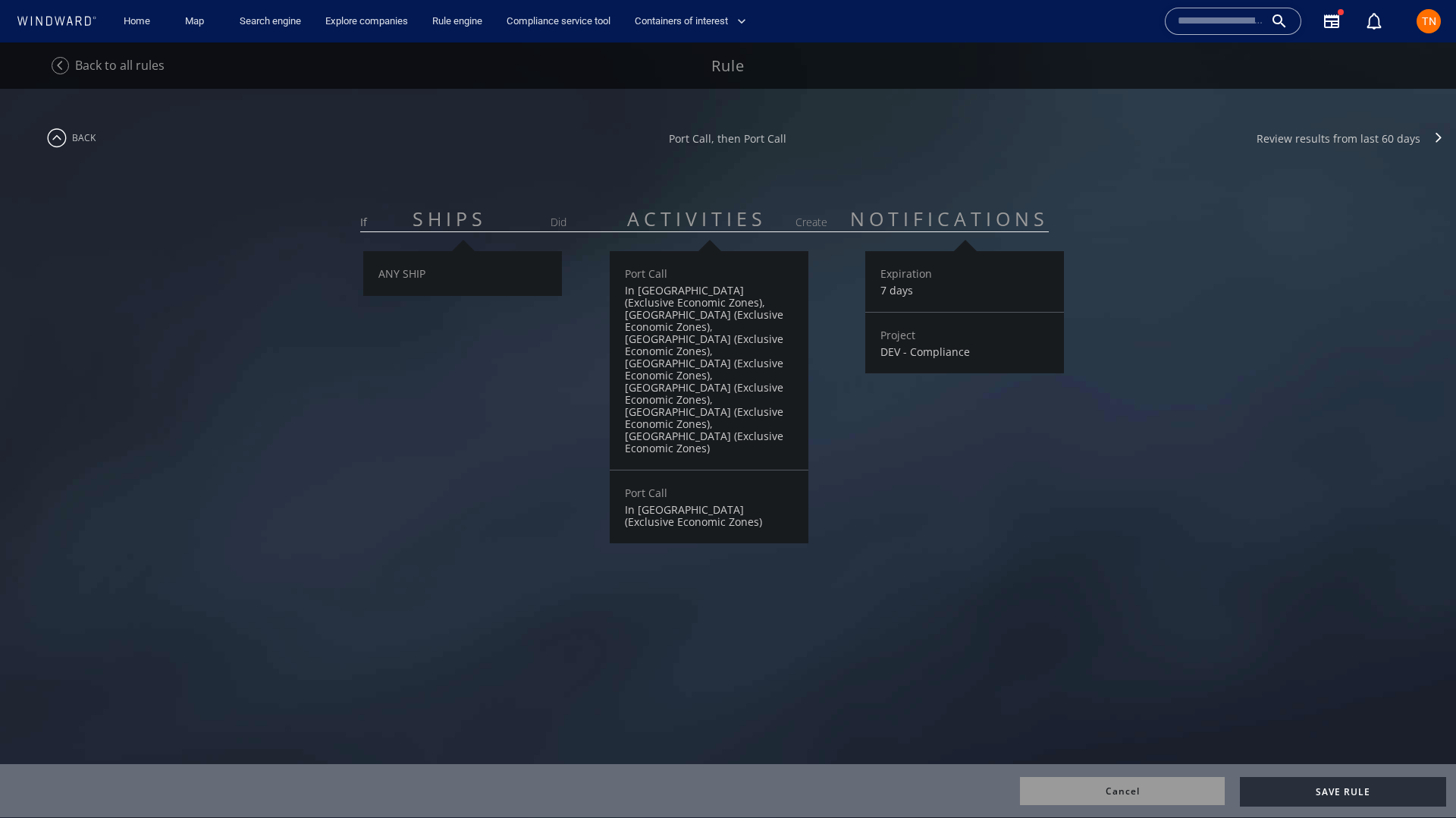
click at [1341, 124] on div "**********" at bounding box center [728, 128] width 1456 height 79
click at [1340, 134] on div "Review results from last 60 days" at bounding box center [1338, 138] width 164 height 14
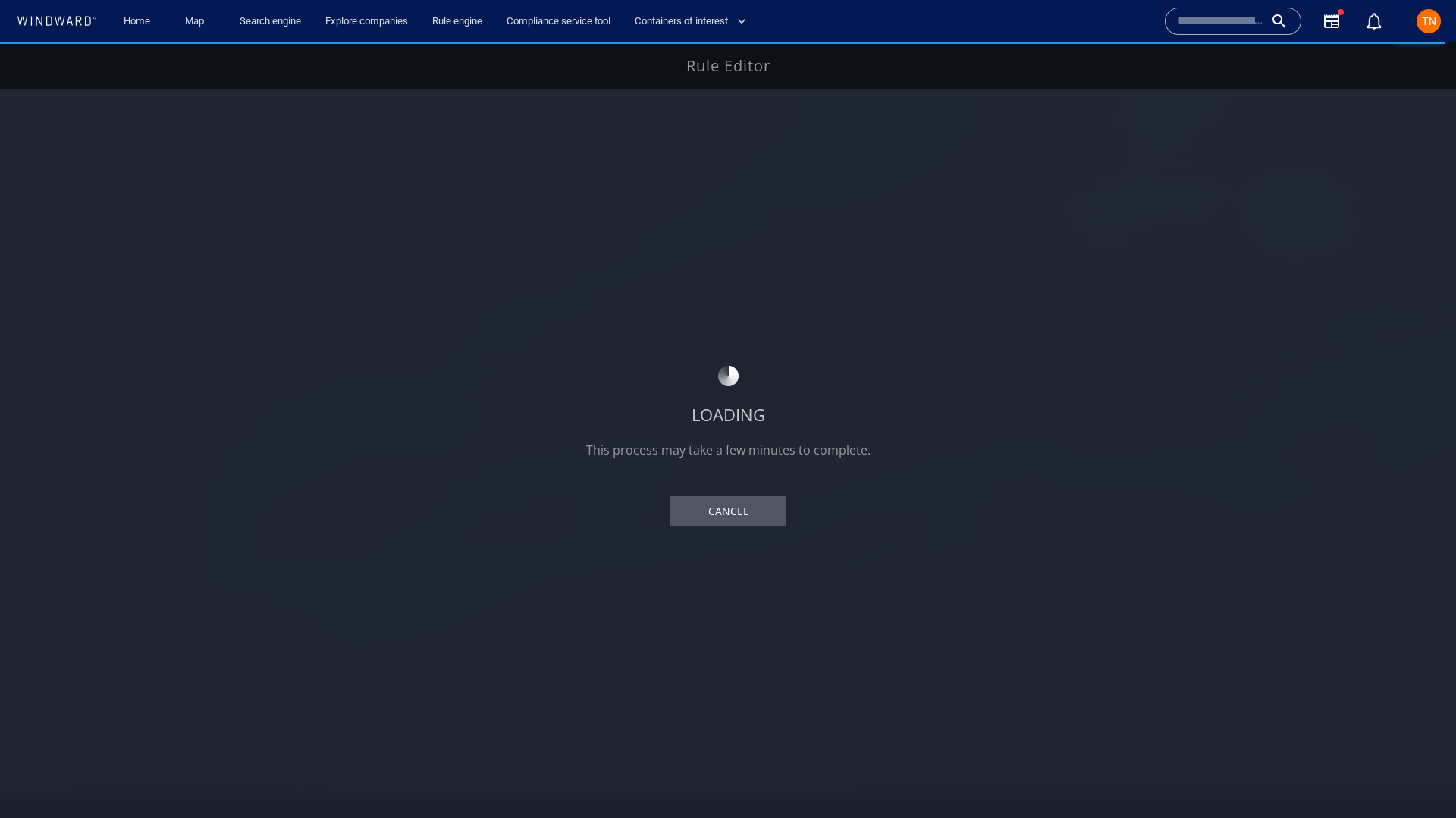
click at [972, 317] on div "LOADING This process may take a few minutes to complete. Cancel" at bounding box center [728, 430] width 1456 height 775
click at [1094, 273] on div "LOADING This process may take a few minutes to complete. Cancel" at bounding box center [728, 430] width 1456 height 775
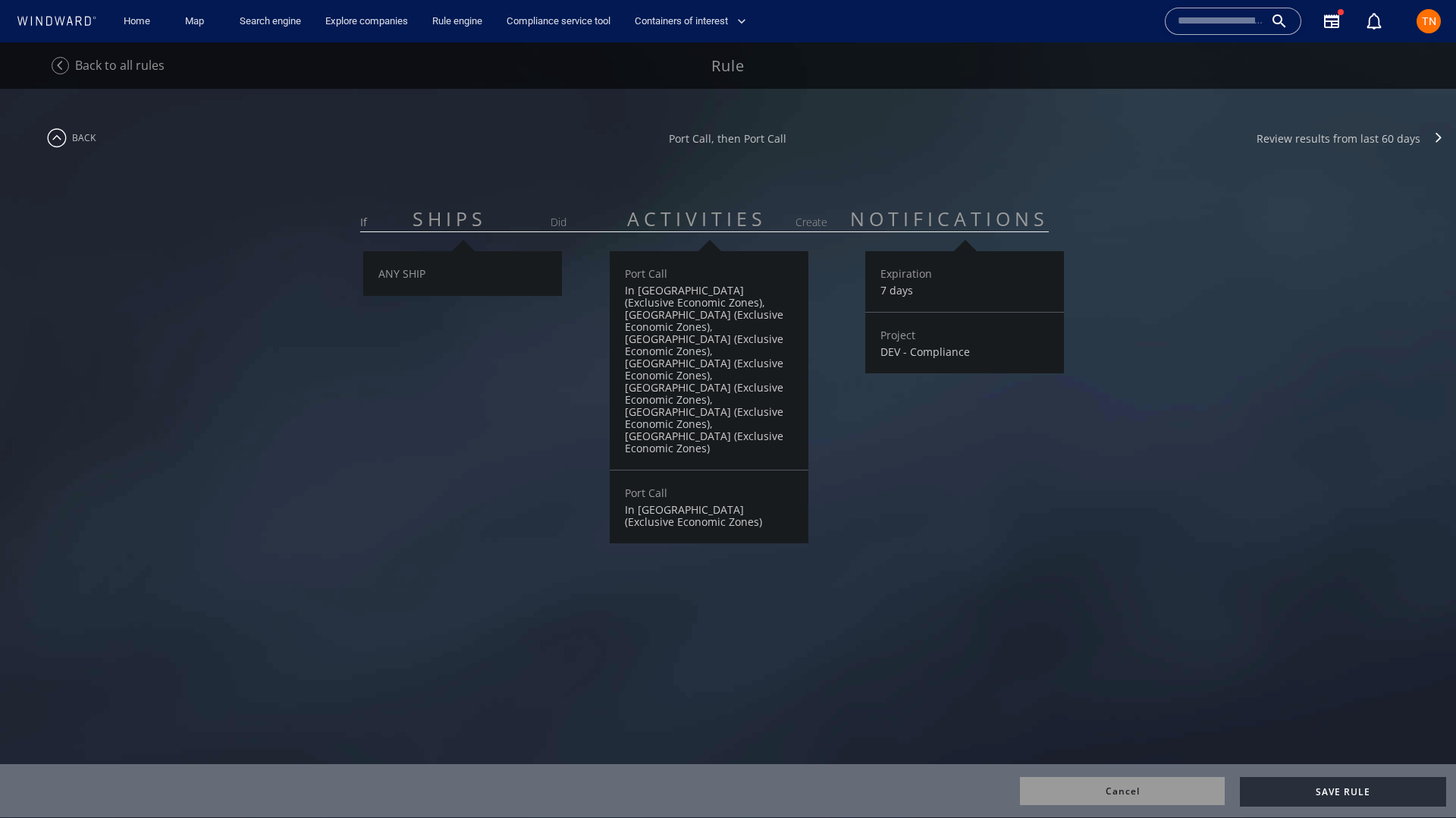
click at [145, 70] on span "Back to all rules" at bounding box center [119, 65] width 89 height 17
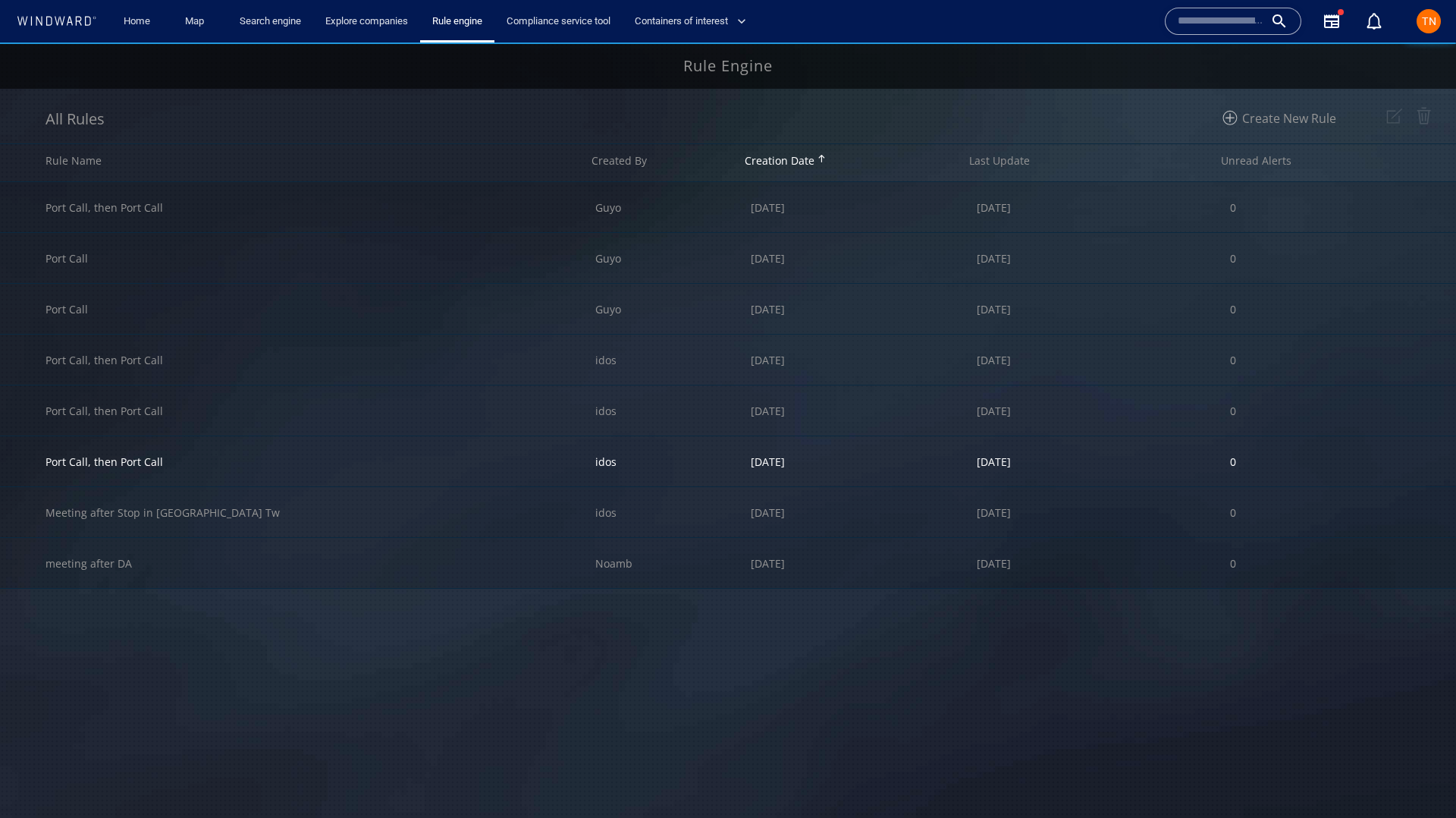
click at [252, 473] on div "Port Call, then Port Call" at bounding box center [321, 461] width 550 height 50
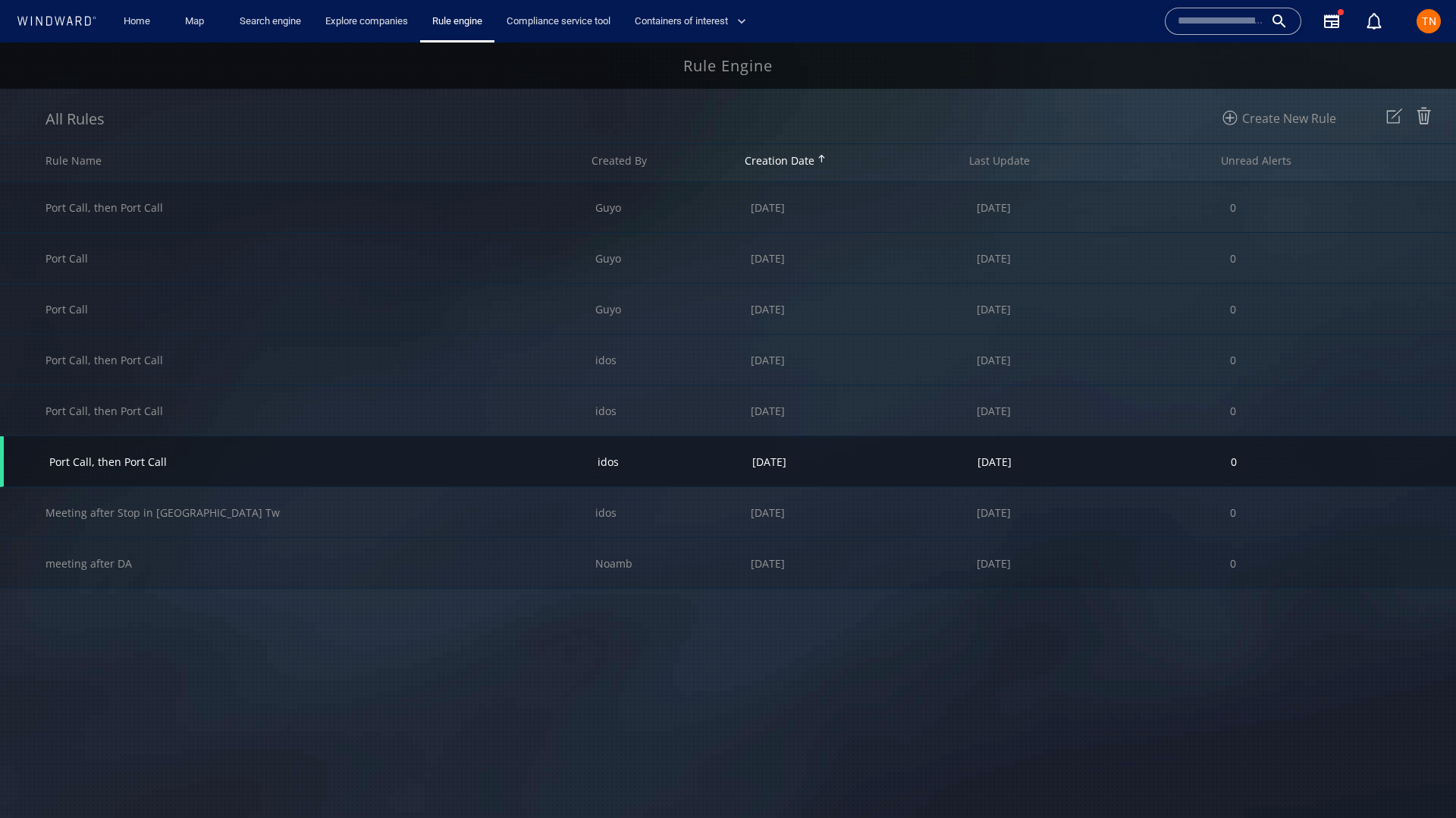
click at [856, 458] on div "[DATE]" at bounding box center [864, 461] width 225 height 50
click at [1393, 114] on img at bounding box center [1394, 116] width 25 height 25
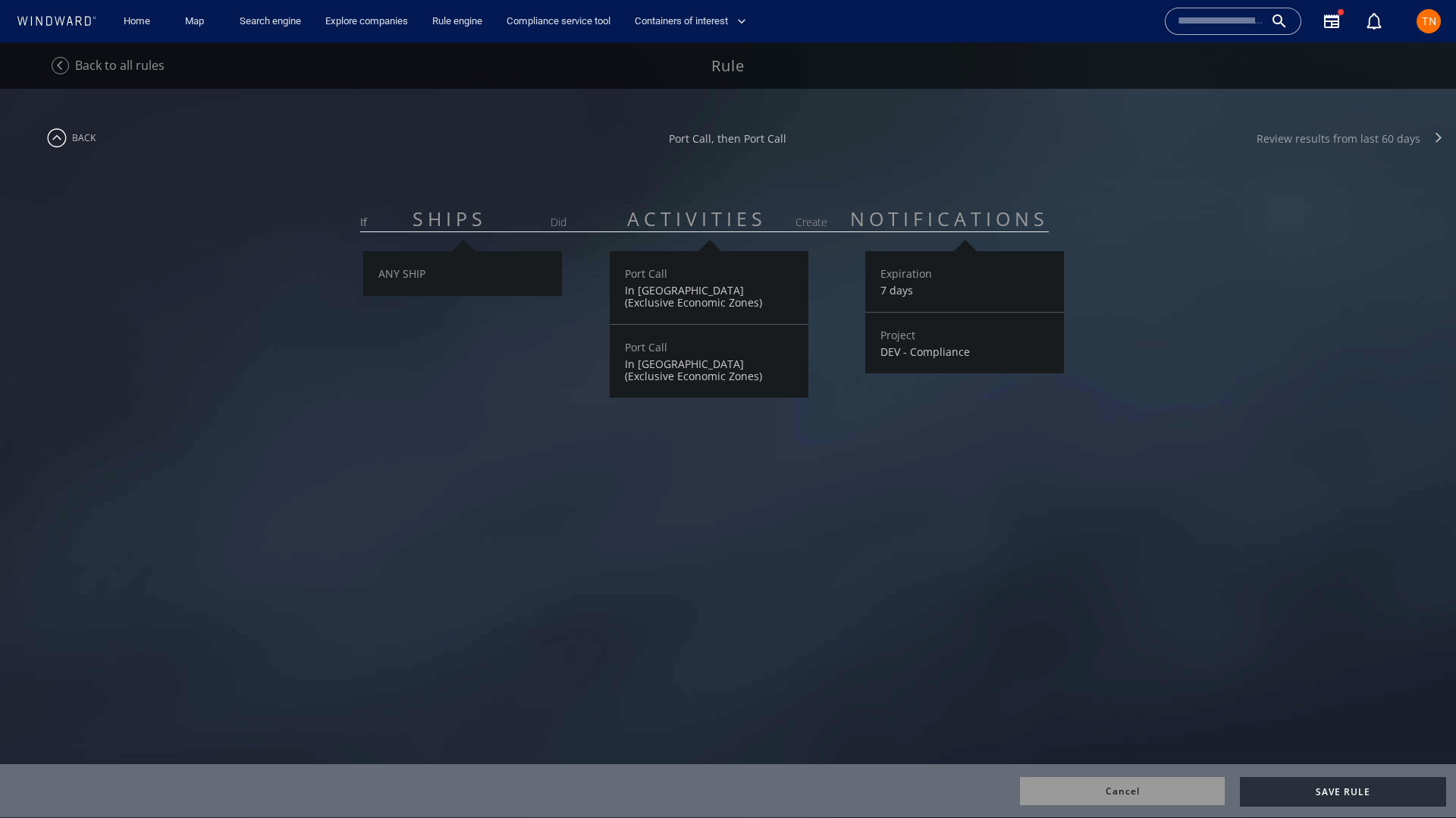
click at [1361, 141] on div "Review results from last 60 days" at bounding box center [1338, 138] width 164 height 14
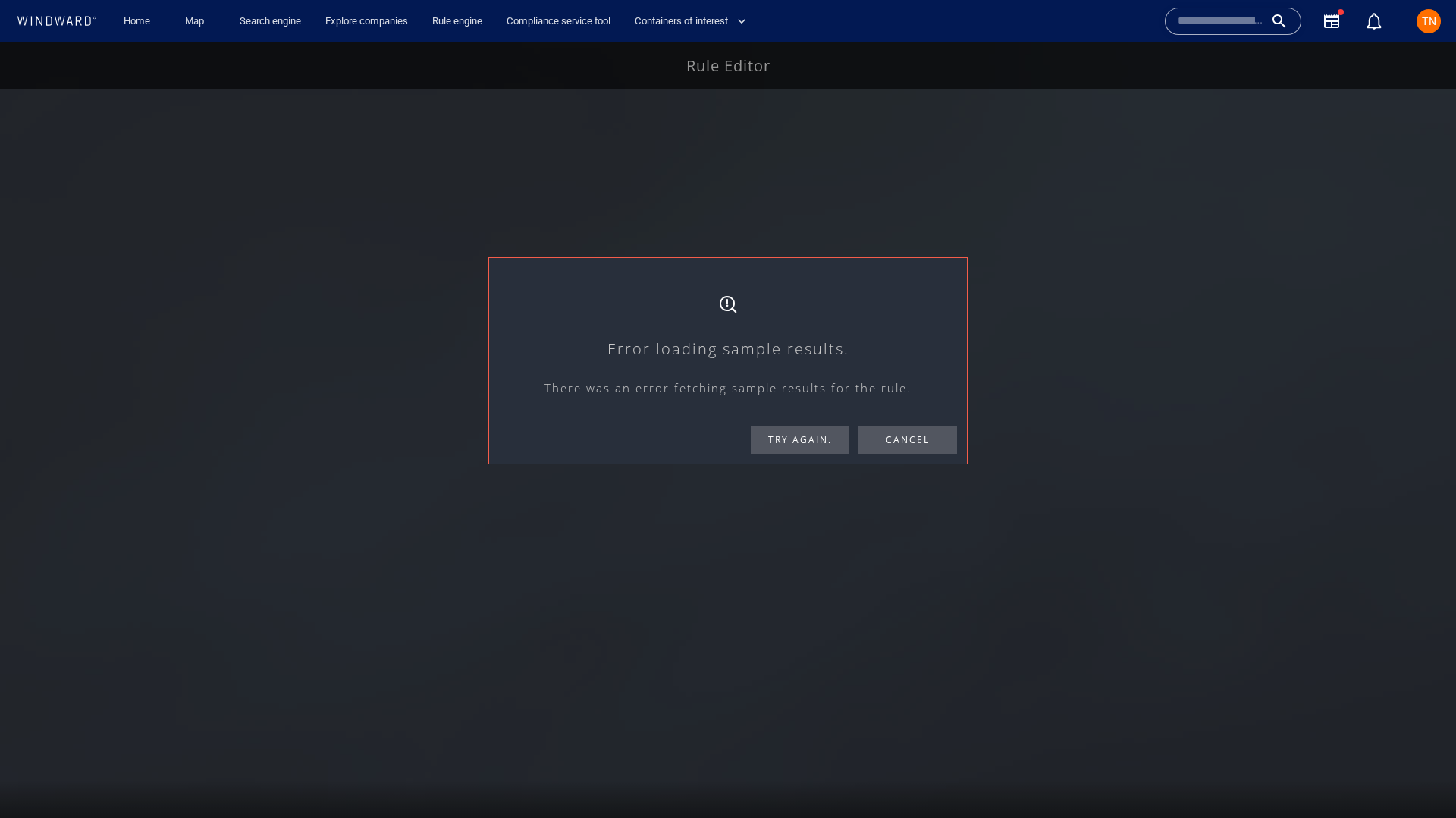
click at [216, 211] on div at bounding box center [728, 430] width 1456 height 775
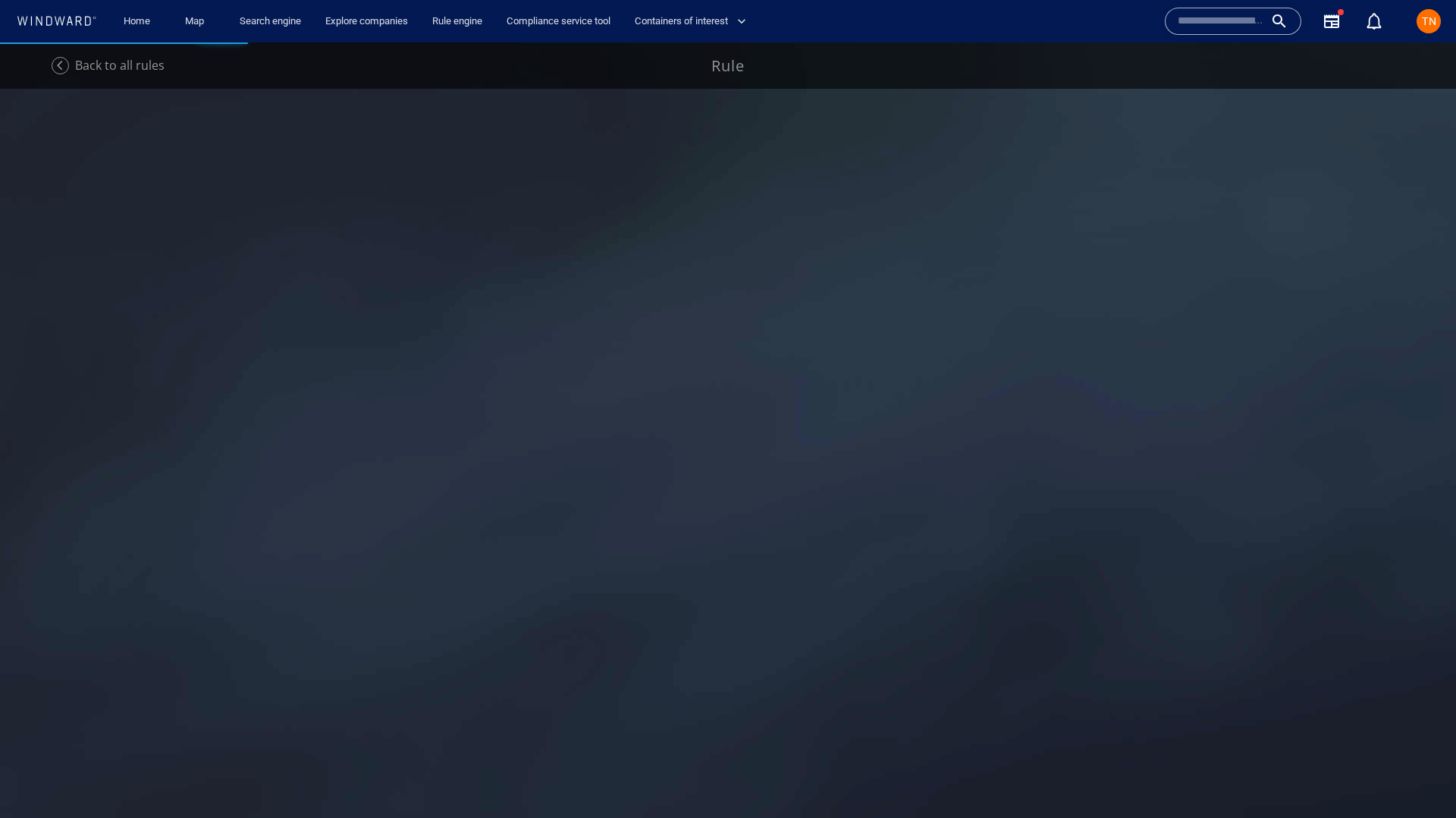
click at [149, 72] on span "Back to all rules" at bounding box center [119, 65] width 89 height 17
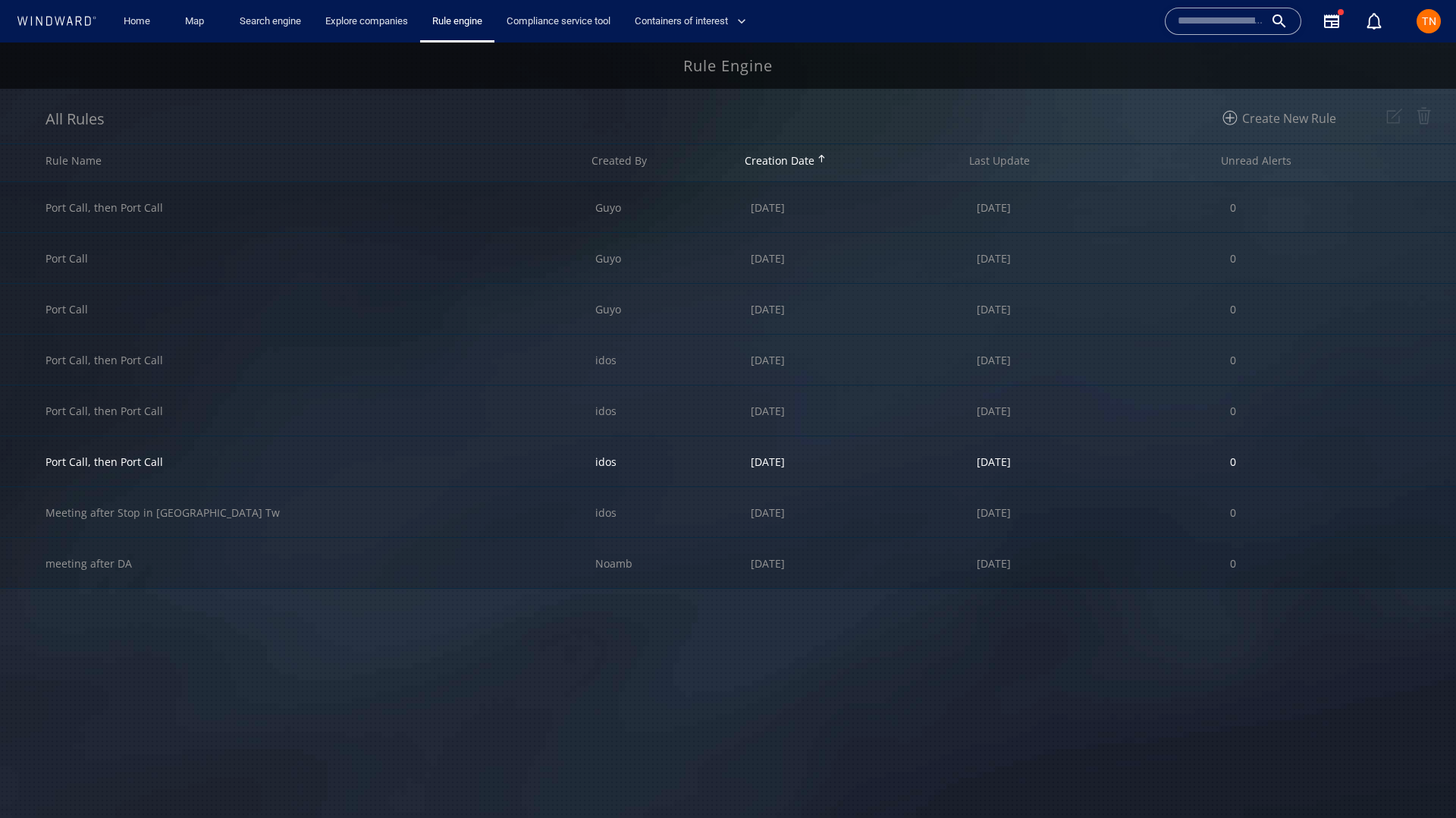
click at [412, 466] on div "Port Call, then Port Call" at bounding box center [321, 461] width 550 height 50
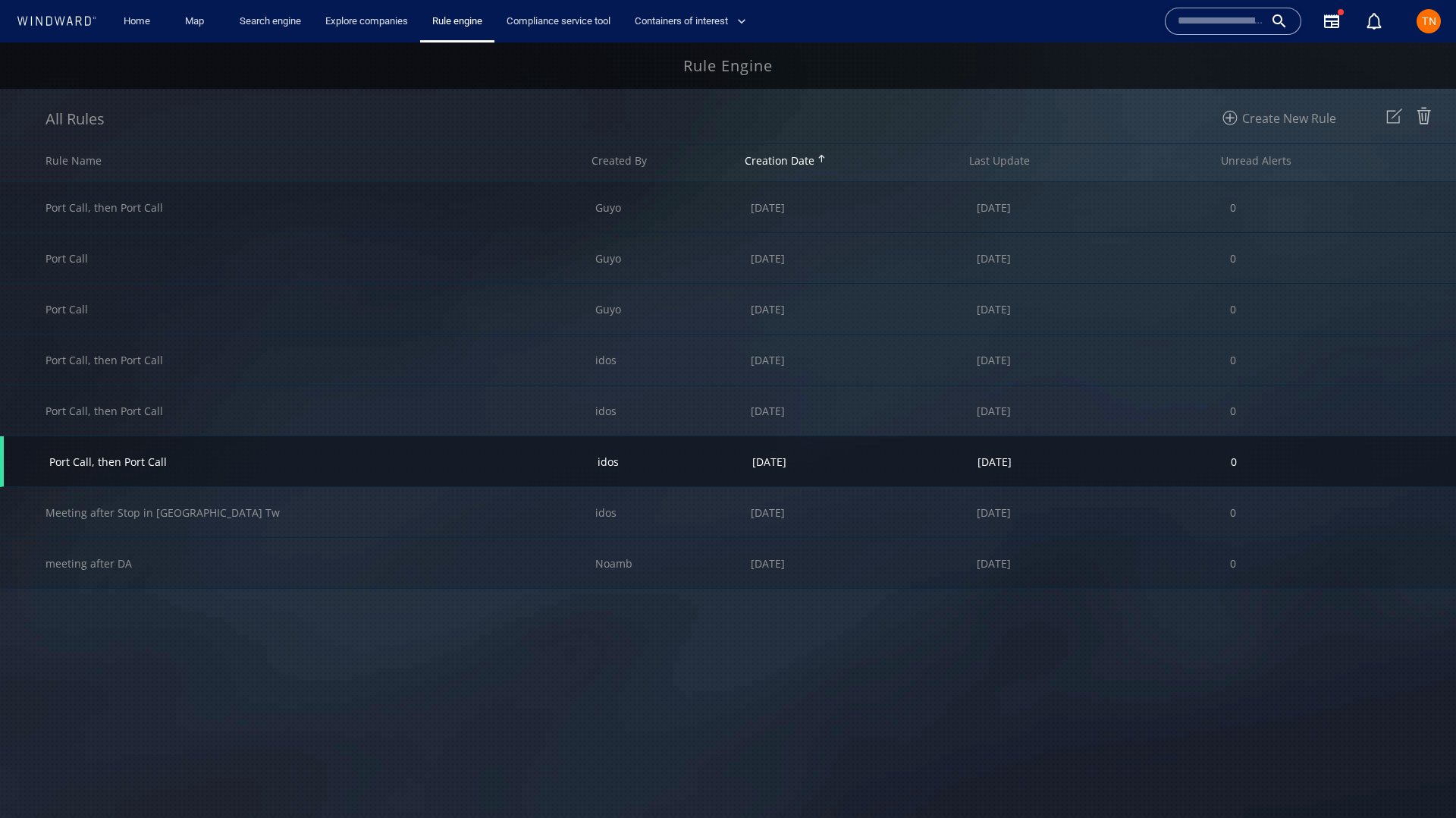
click at [477, 459] on div "Port Call, then Port Call" at bounding box center [323, 461] width 548 height 50
click at [1397, 116] on img at bounding box center [1394, 116] width 25 height 25
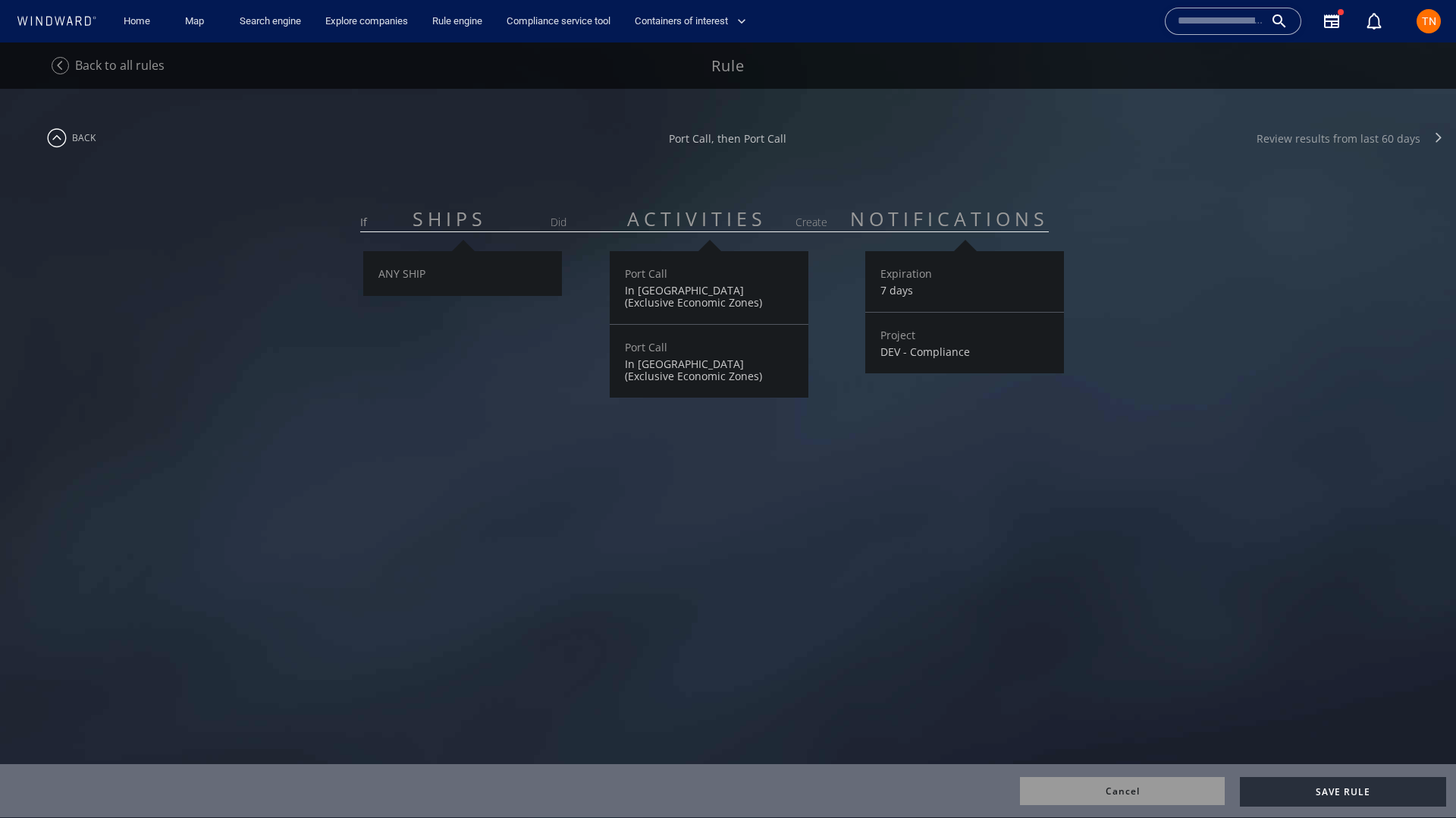
click at [1337, 134] on div "Review results from last 60 days" at bounding box center [1338, 138] width 164 height 14
click at [423, 462] on div "ANY SHIP" at bounding box center [463, 375] width 200 height 247
click at [74, 132] on span "back" at bounding box center [84, 138] width 24 height 13
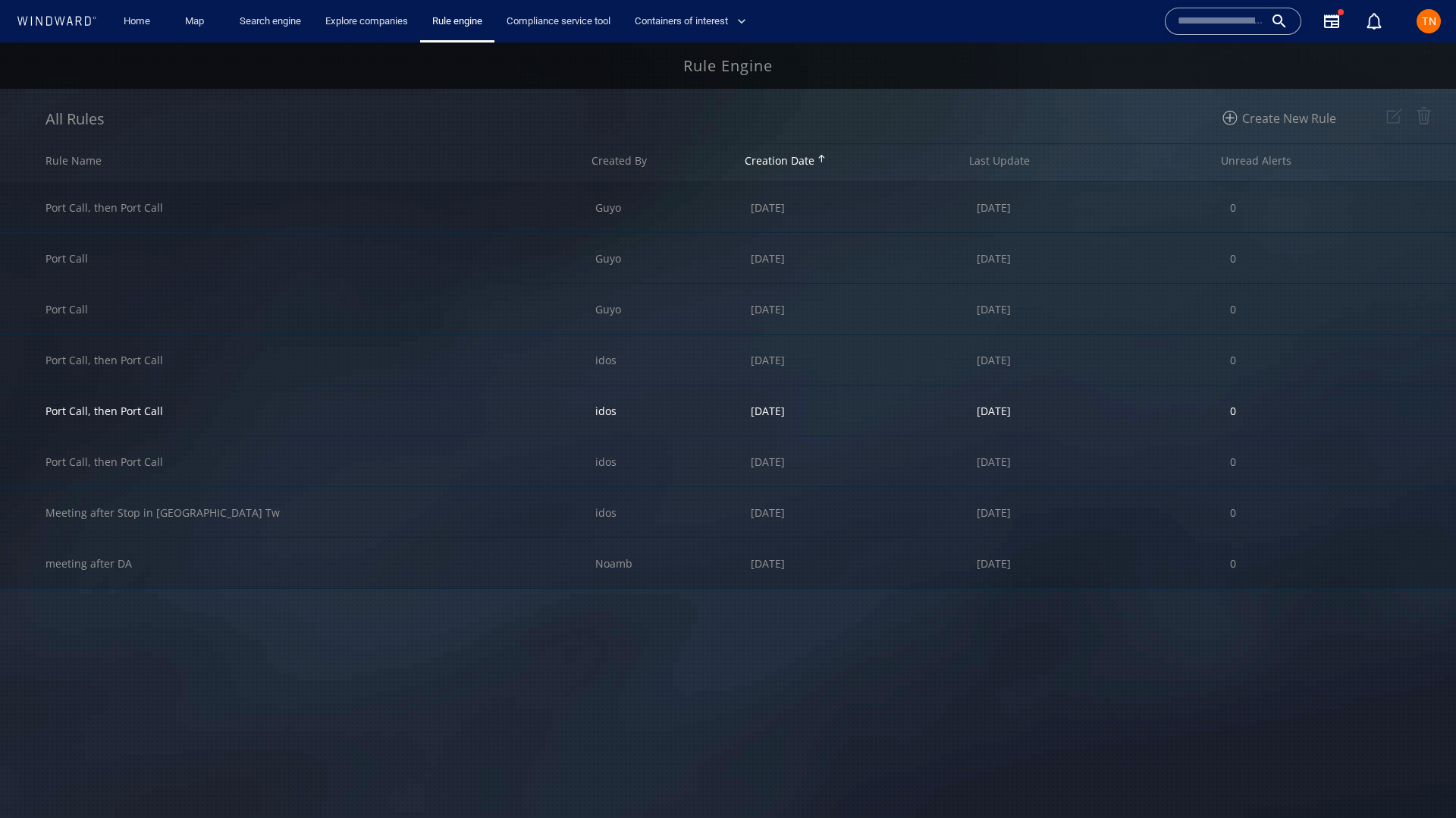
click at [250, 412] on div "Port Call, then Port Call" at bounding box center [321, 410] width 550 height 50
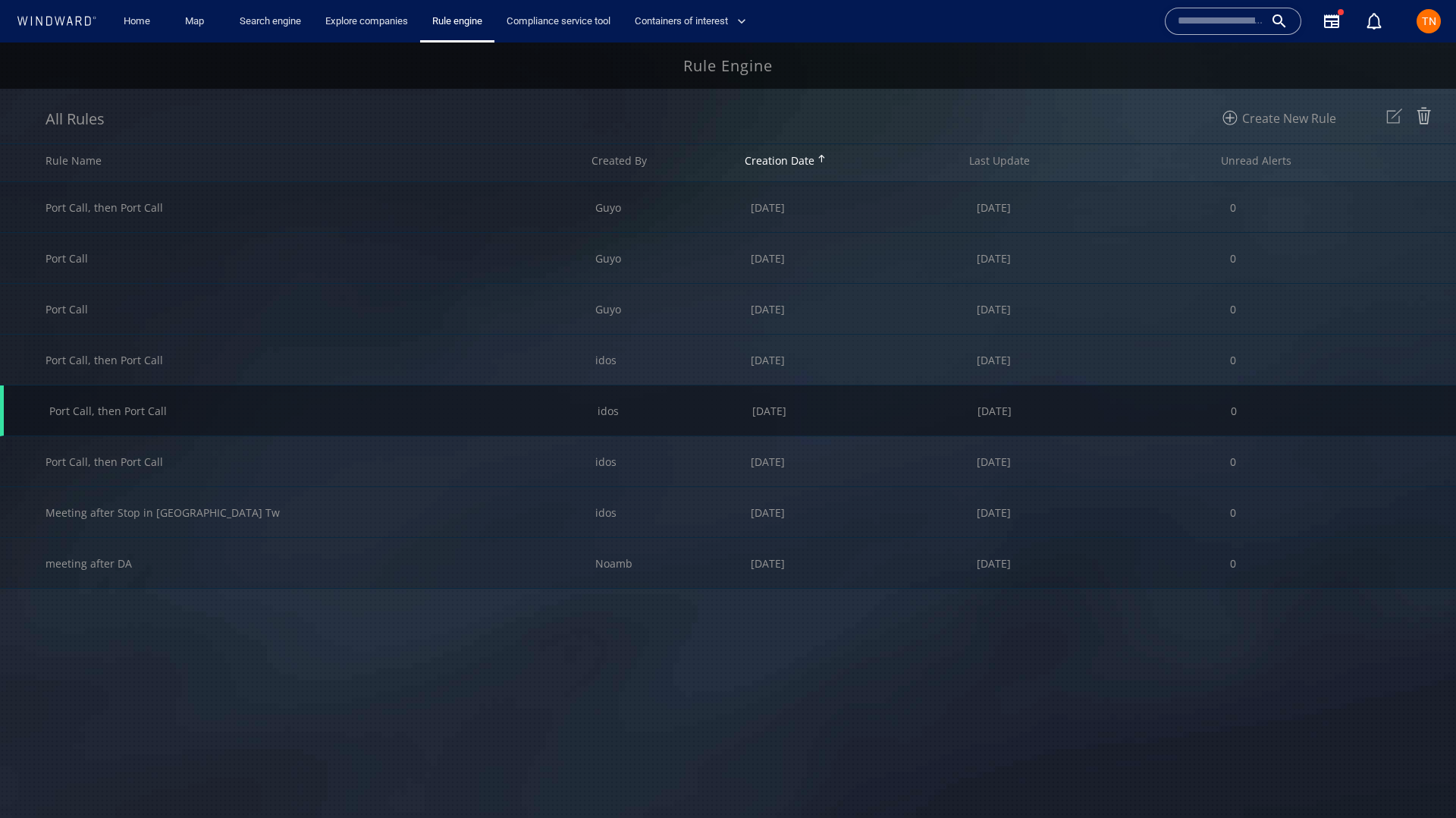
click at [1391, 119] on img at bounding box center [1394, 116] width 25 height 25
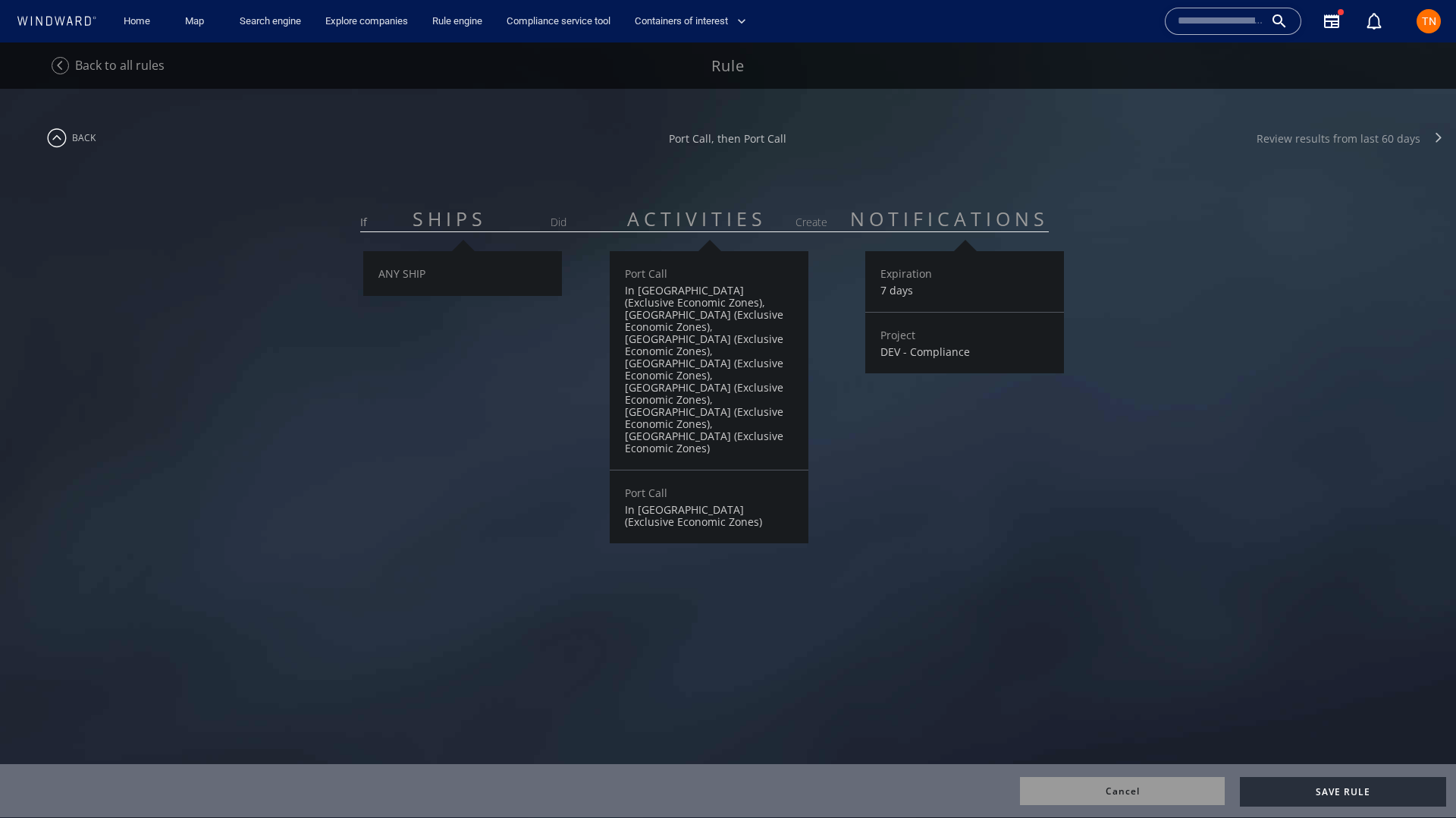
click at [1379, 141] on div "Review results from last 60 days" at bounding box center [1338, 138] width 164 height 14
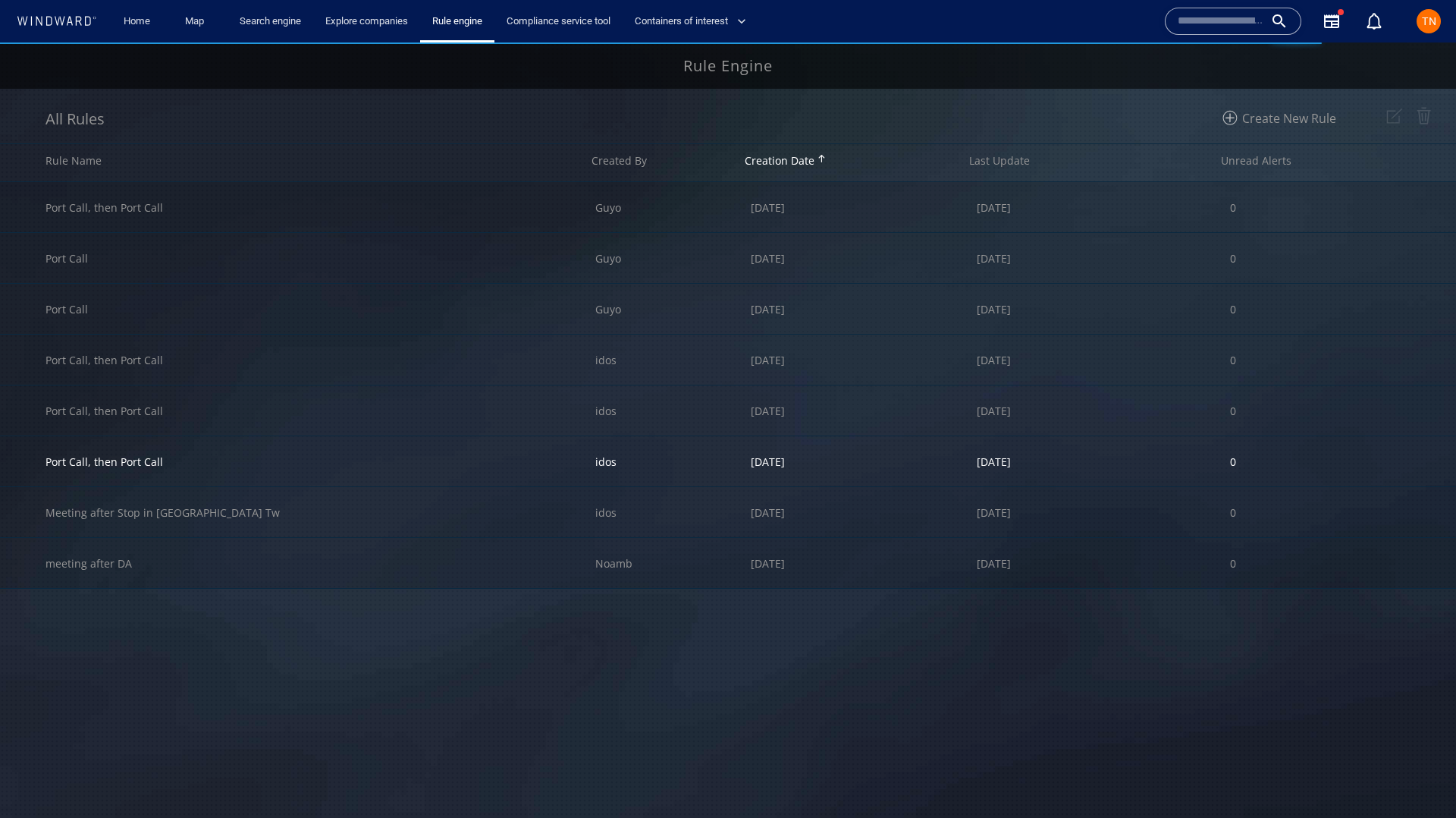
click at [273, 471] on div "Port Call, then Port Call" at bounding box center [321, 461] width 550 height 50
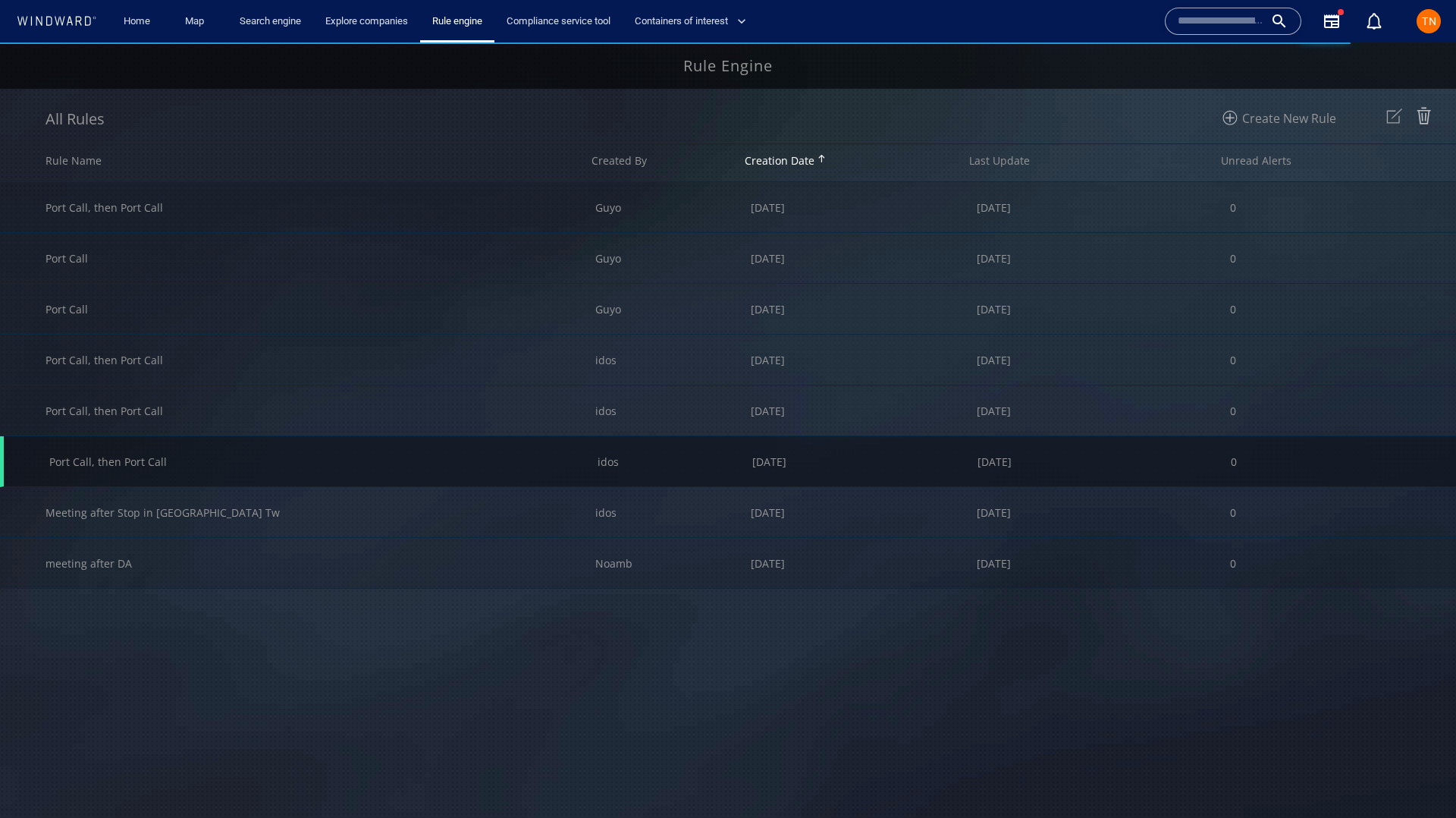
click at [1394, 126] on img at bounding box center [1394, 116] width 25 height 25
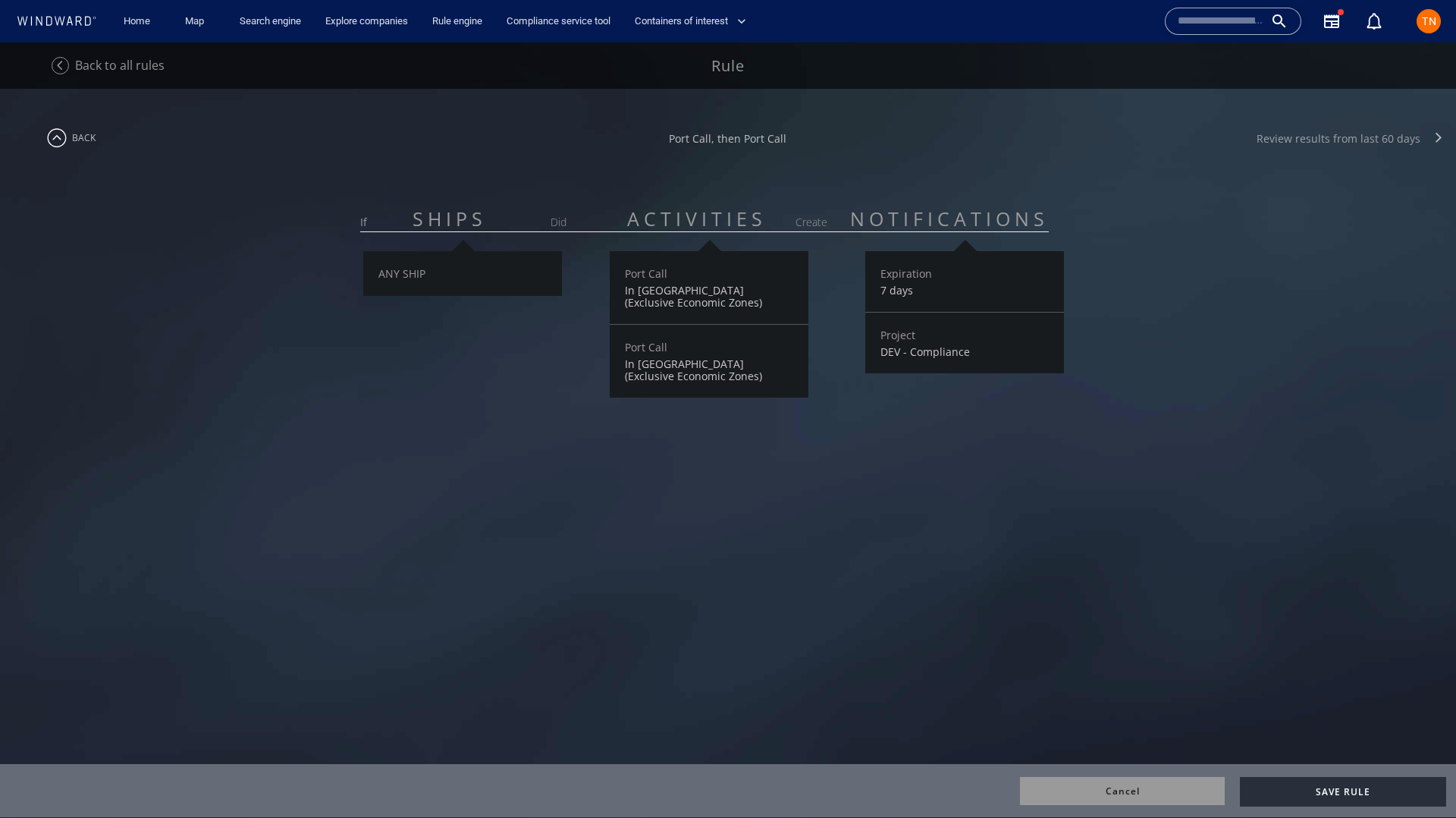
click at [1319, 142] on div "Review results from last 60 days" at bounding box center [1338, 138] width 164 height 14
